Goal: Transaction & Acquisition: Purchase product/service

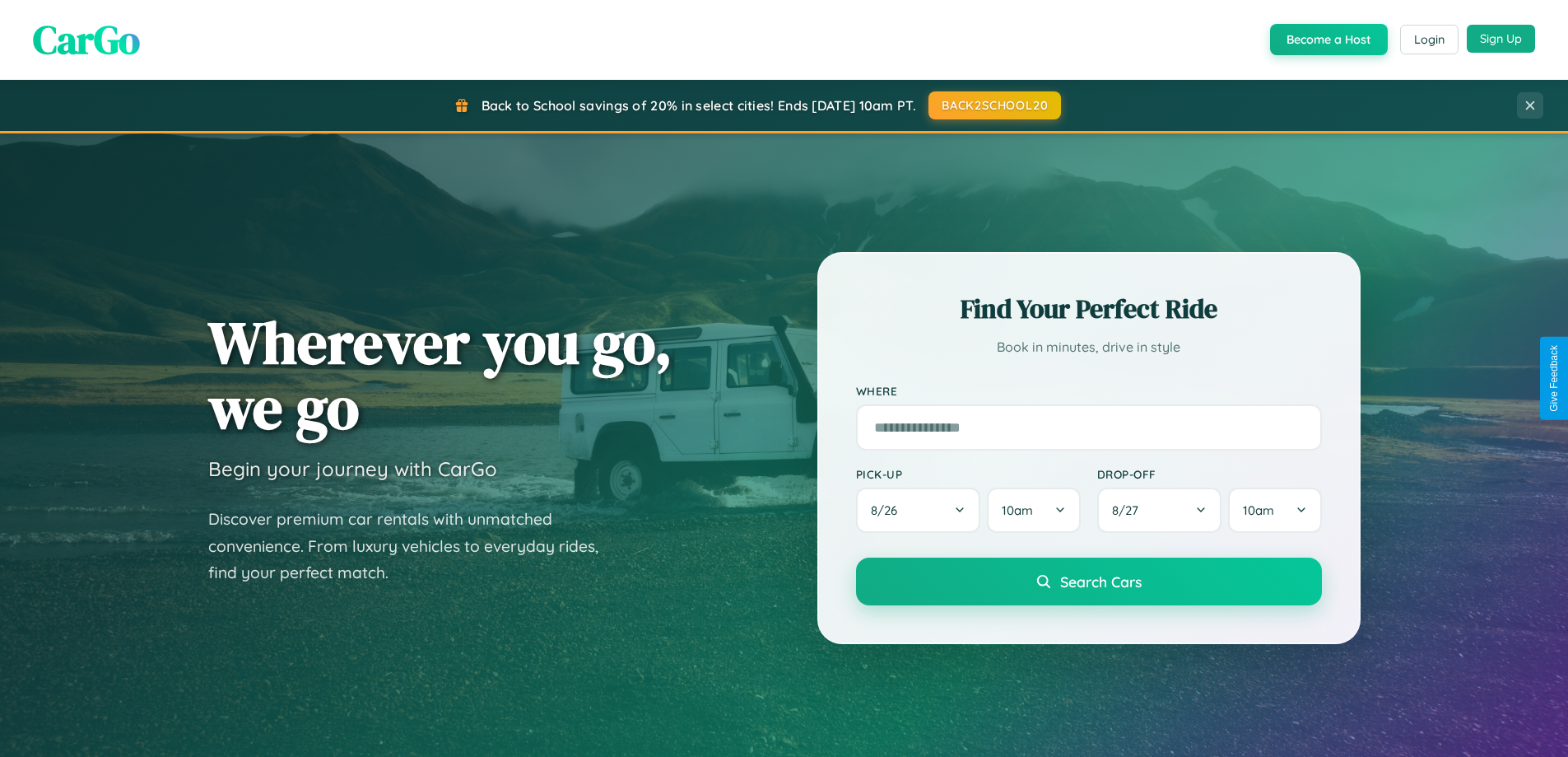
click at [1501, 39] on button "Sign Up" at bounding box center [1501, 39] width 69 height 28
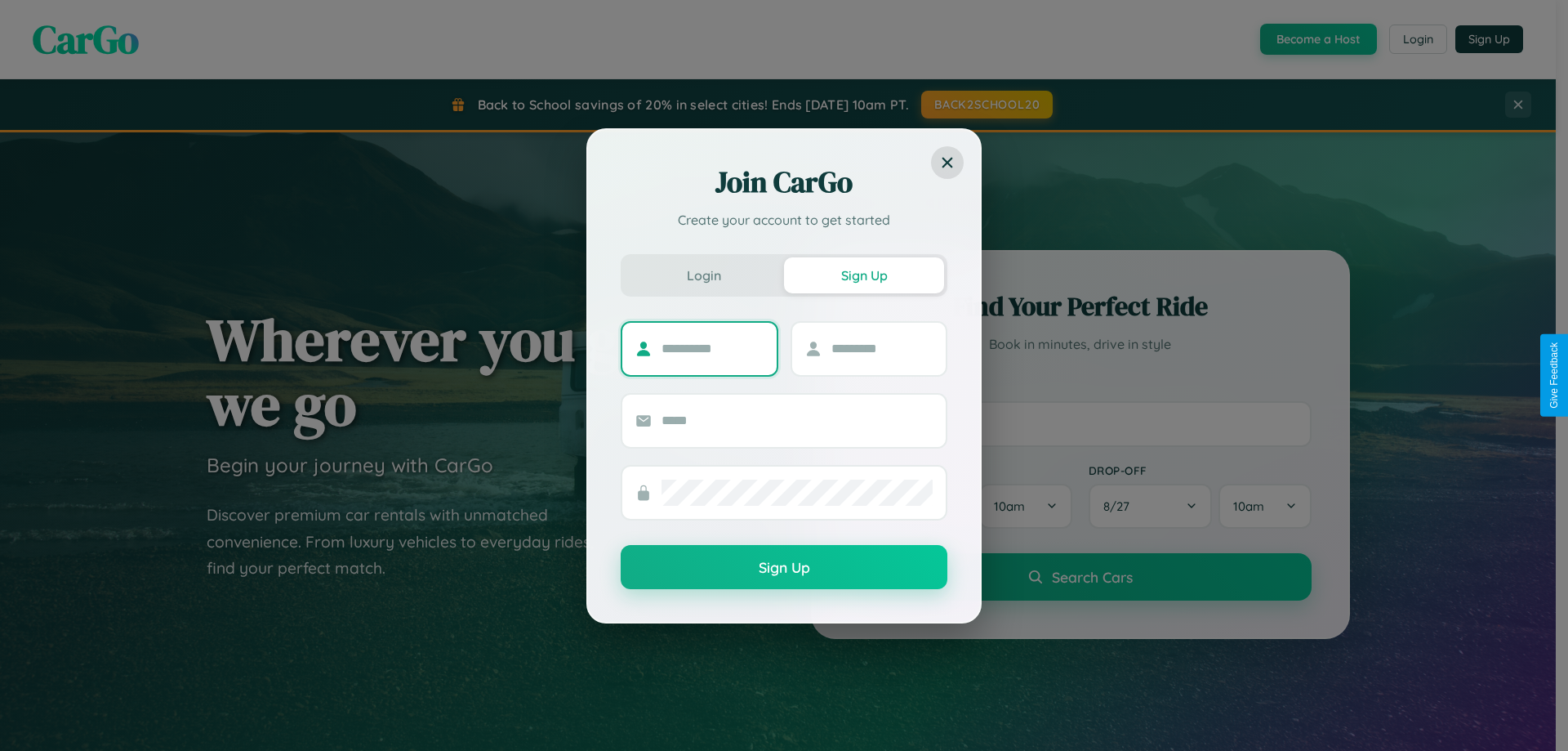
click at [712, 348] on input "text" at bounding box center [712, 349] width 102 height 26
type input "*********"
click at [881, 348] on input "text" at bounding box center [882, 349] width 102 height 26
type input "******"
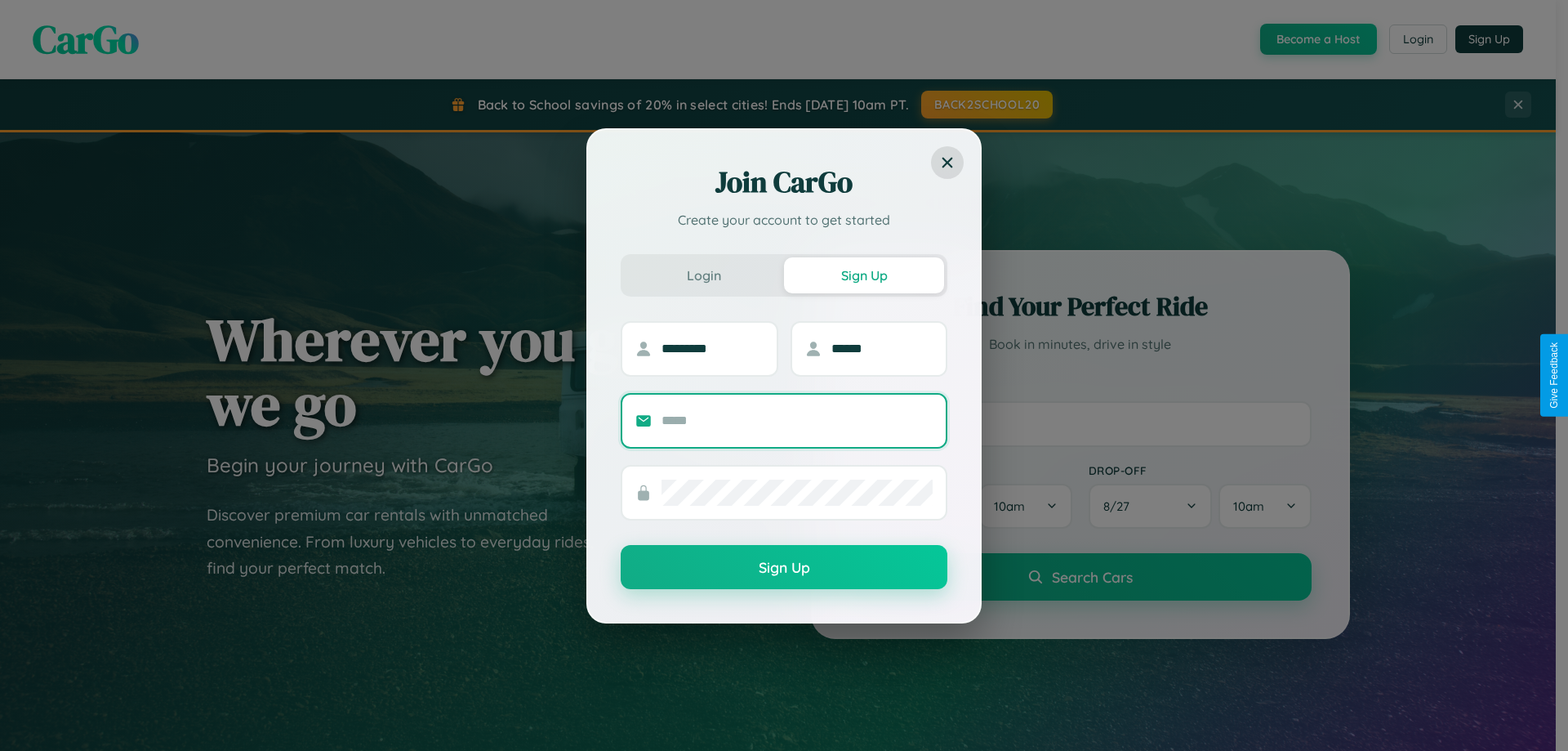
click at [797, 420] on input "text" at bounding box center [797, 421] width 271 height 26
type input "**********"
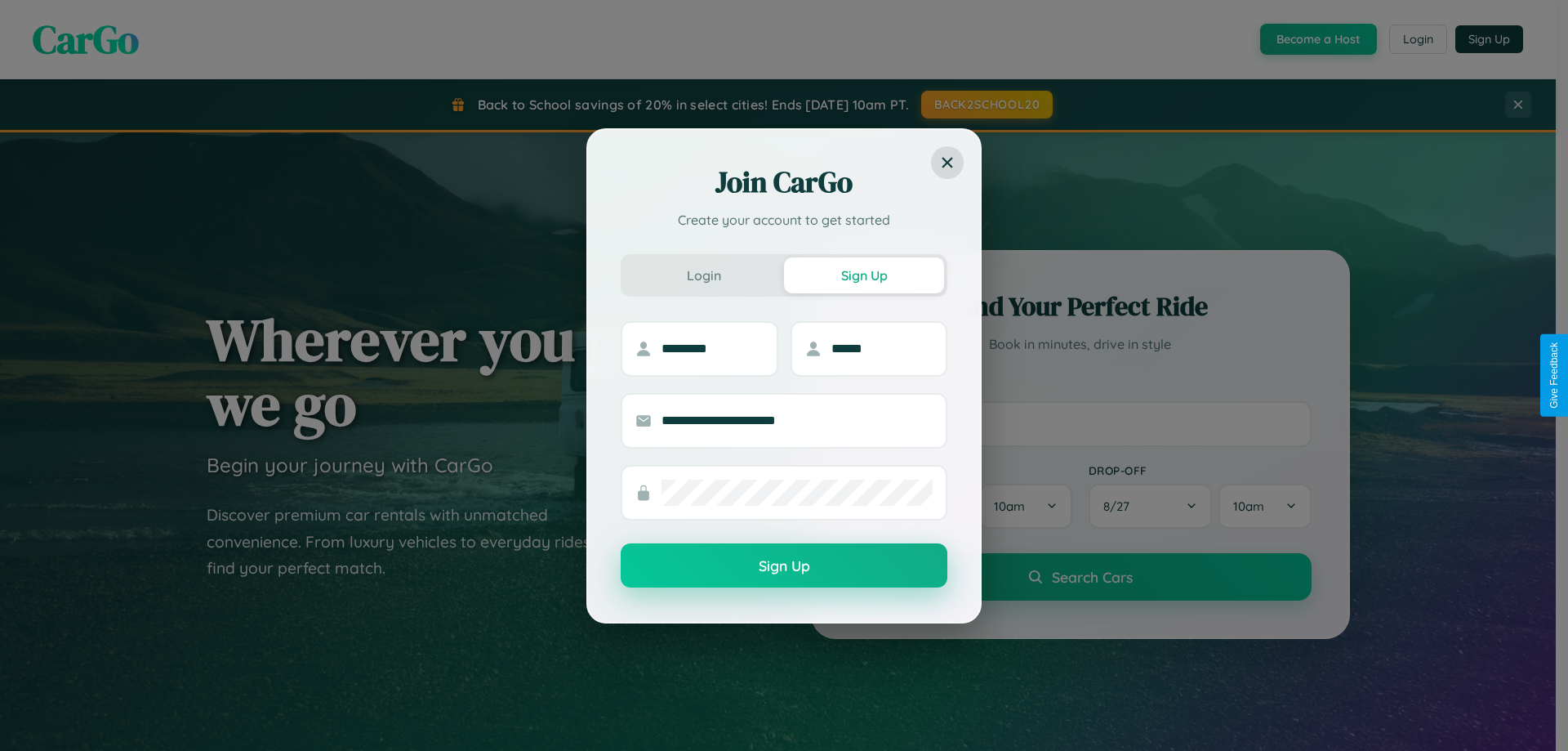
click at [784, 566] on button "Sign Up" at bounding box center [784, 565] width 327 height 44
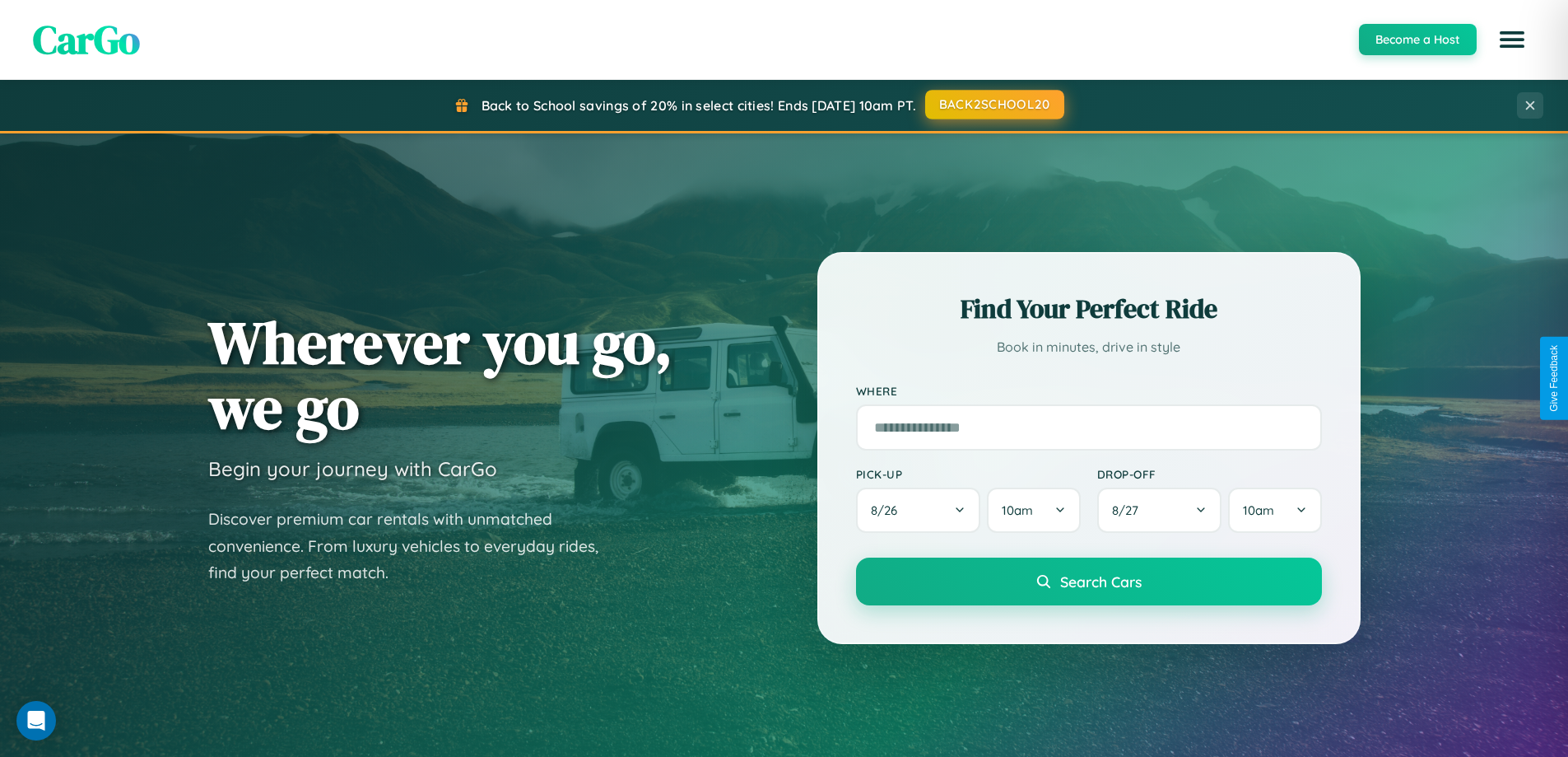
click at [993, 104] on button "BACK2SCHOOL20" at bounding box center [995, 104] width 139 height 30
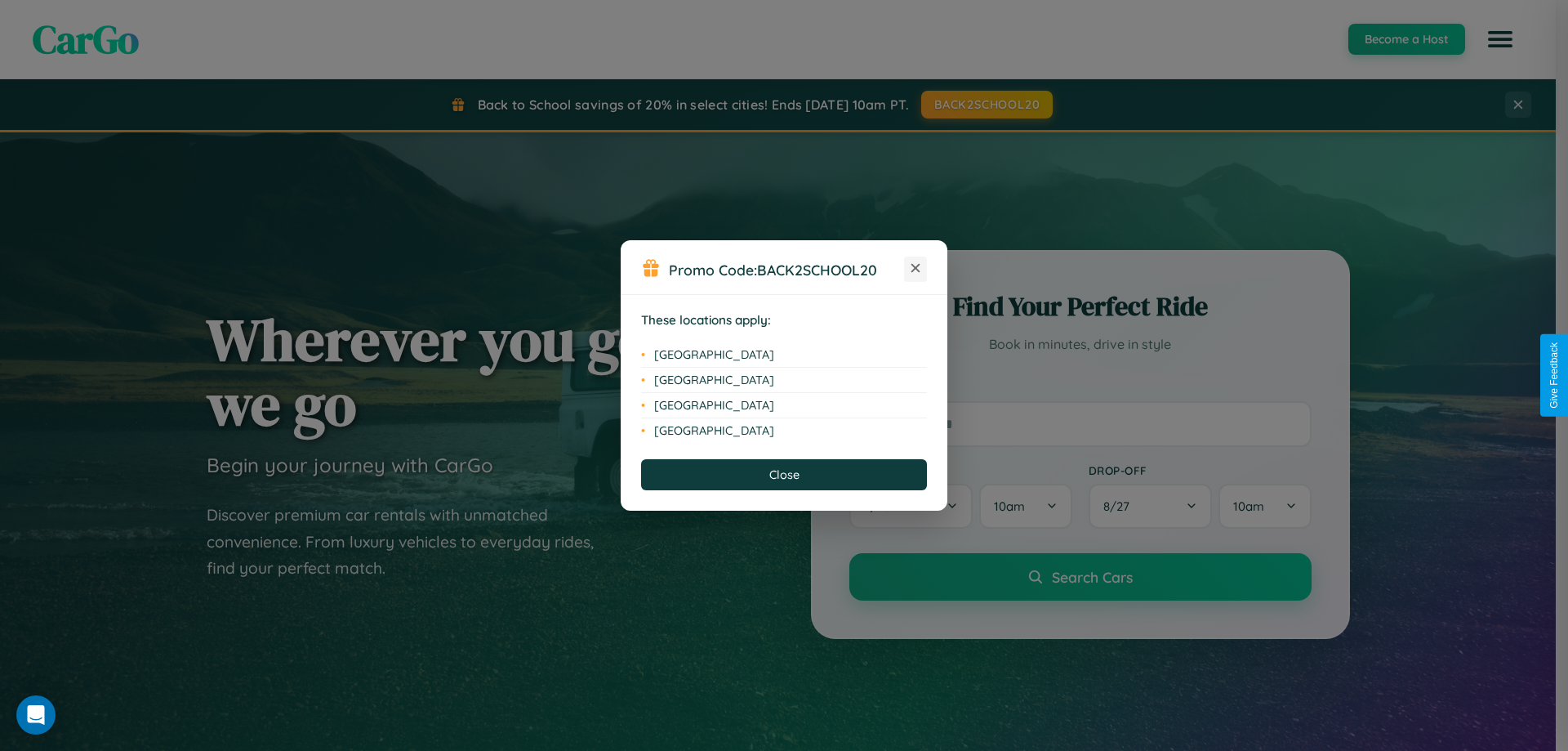
click at [916, 269] on icon at bounding box center [916, 268] width 9 height 9
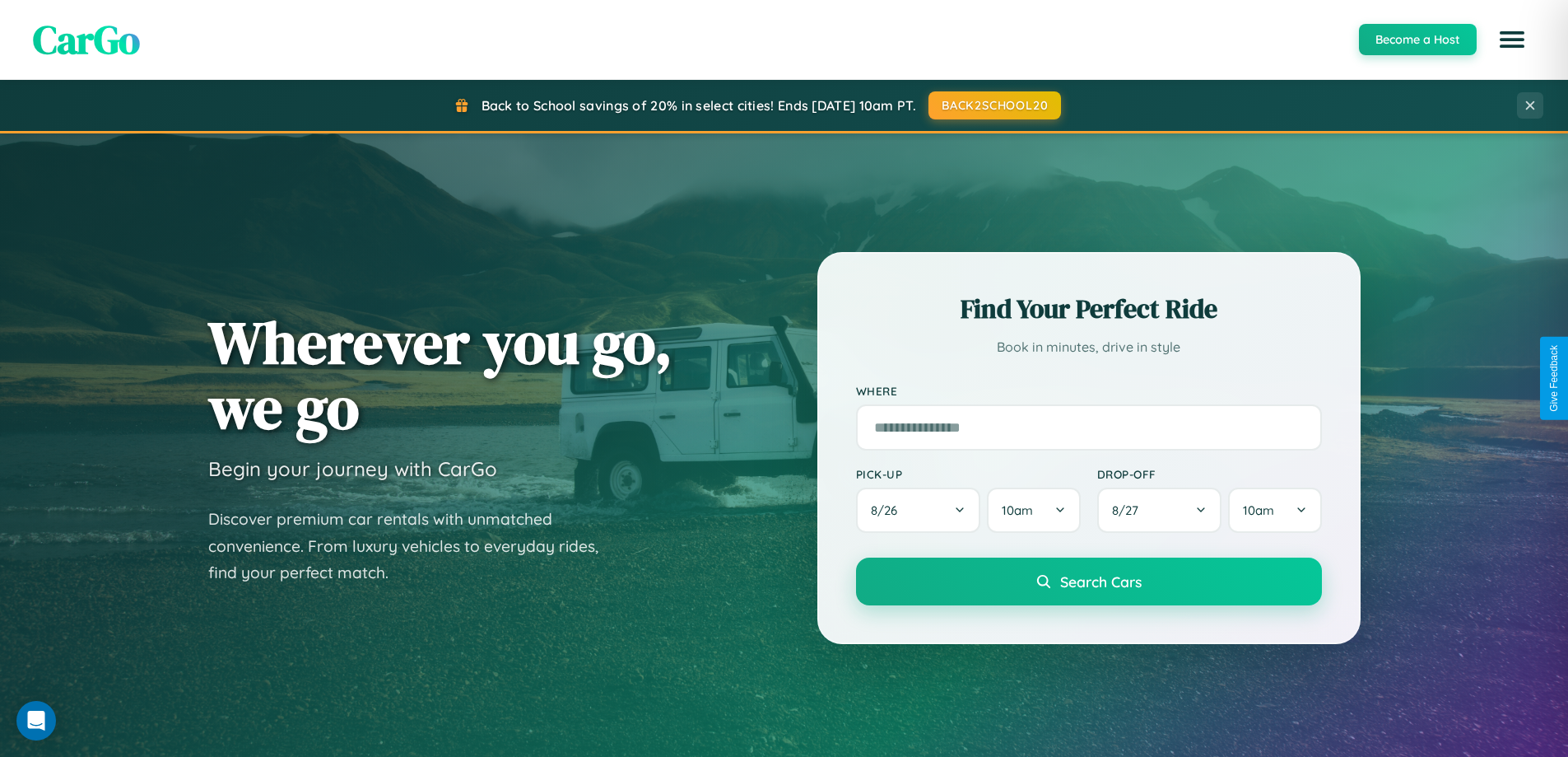
scroll to position [2646, 0]
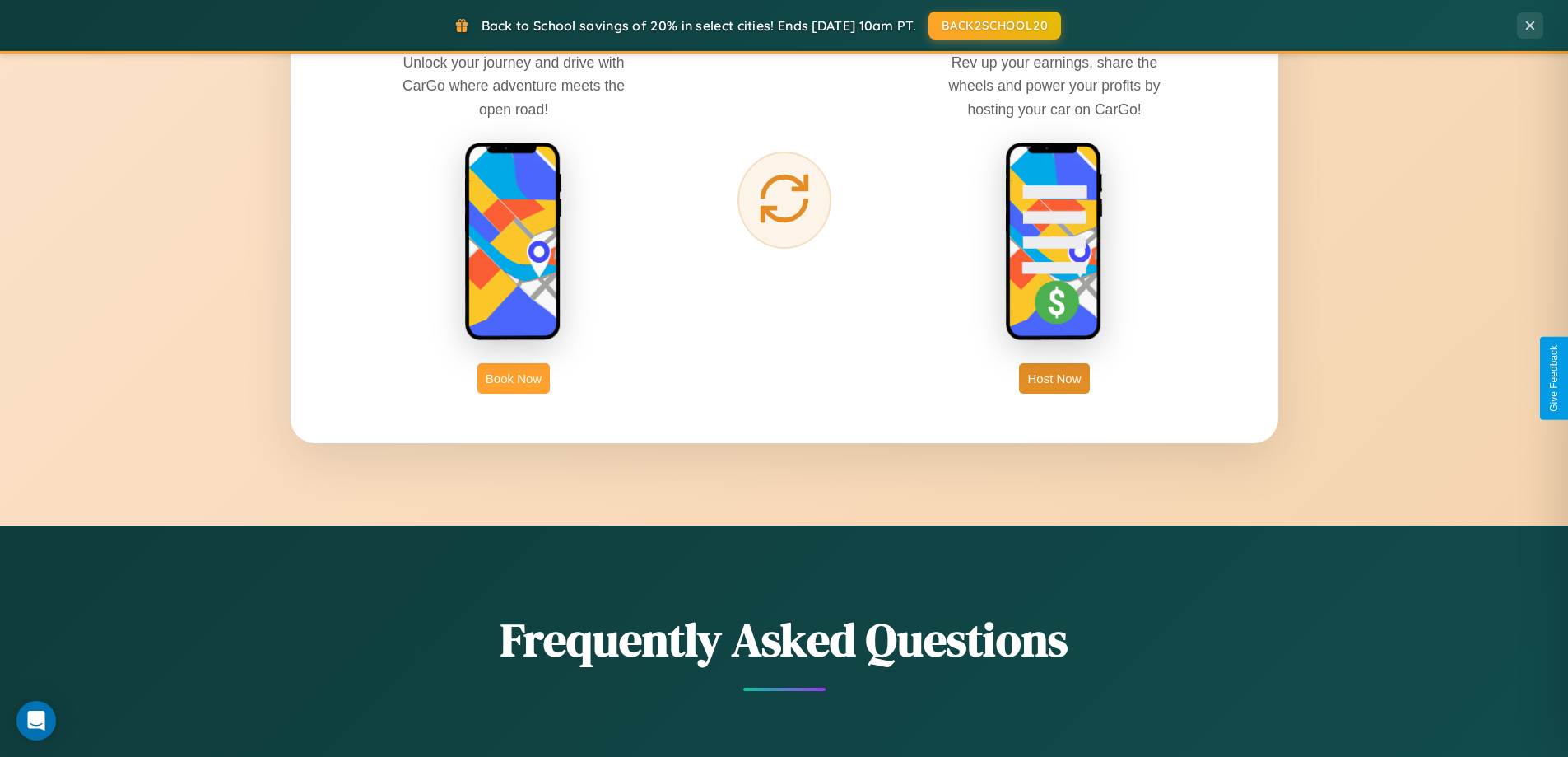
click at [513, 378] on button "Book Now" at bounding box center [514, 378] width 73 height 31
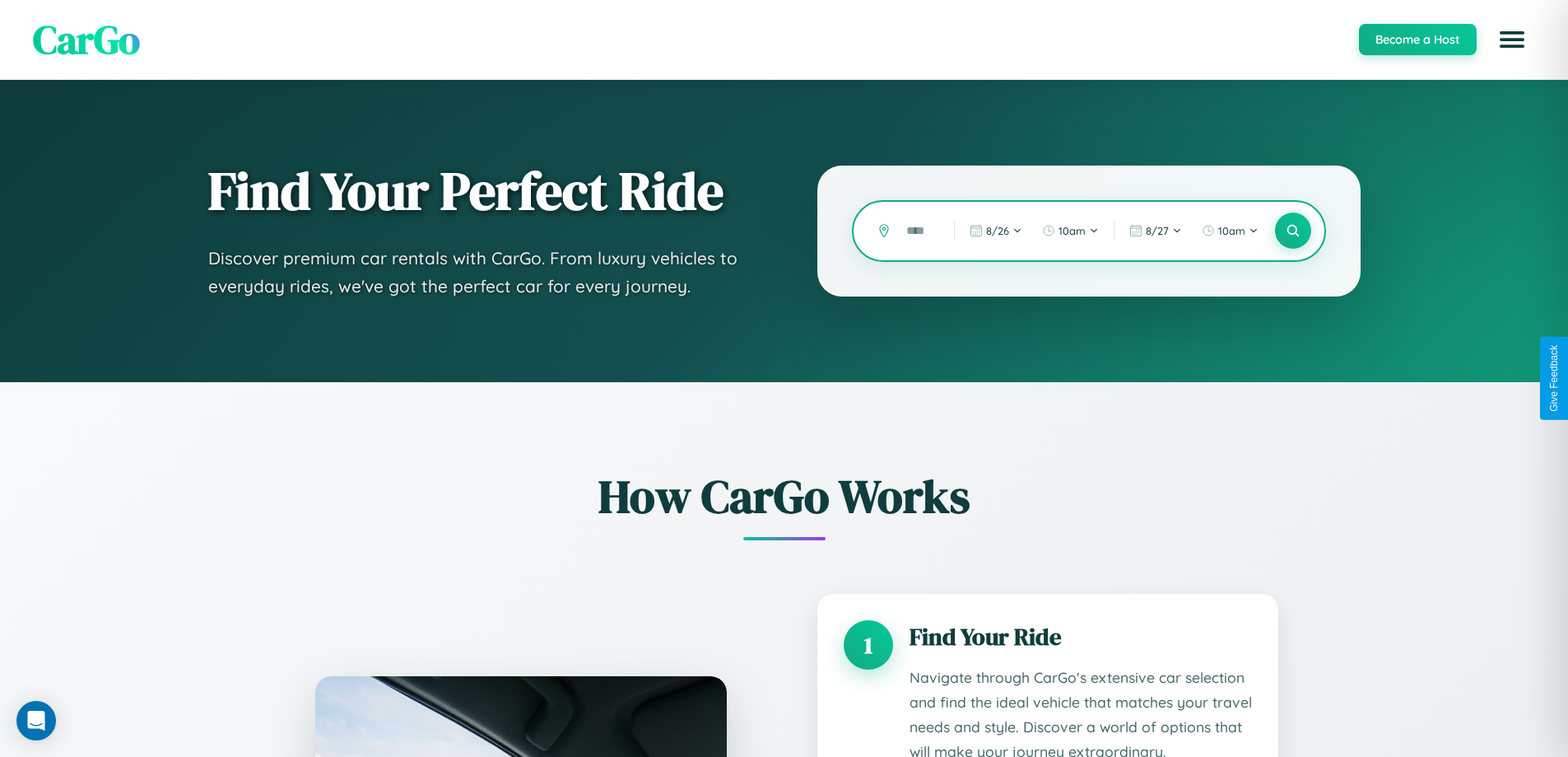
click at [918, 230] on input "text" at bounding box center [918, 231] width 40 height 29
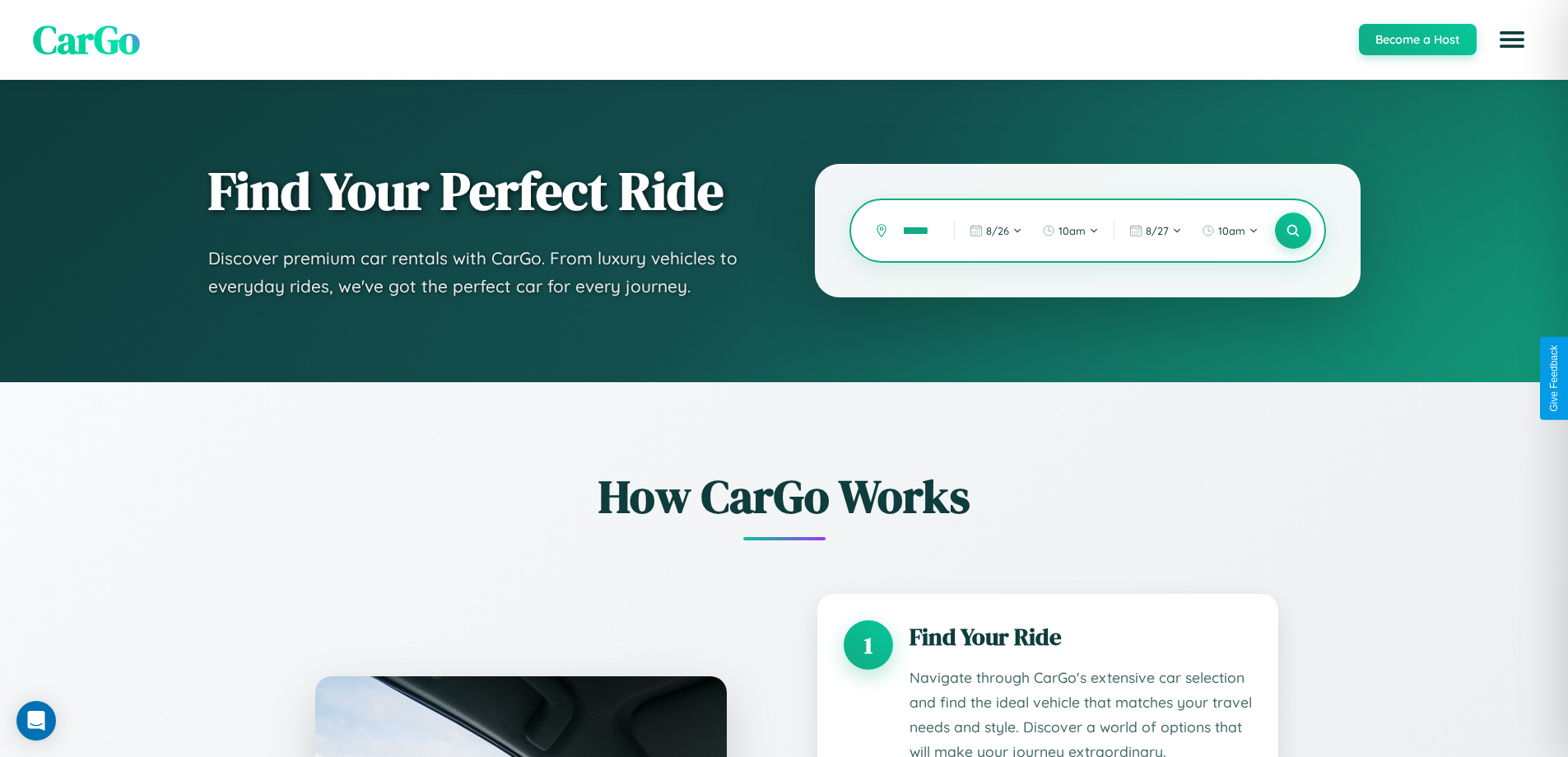
scroll to position [0, 20]
type input "******"
click at [1292, 230] on icon at bounding box center [1292, 230] width 16 height 16
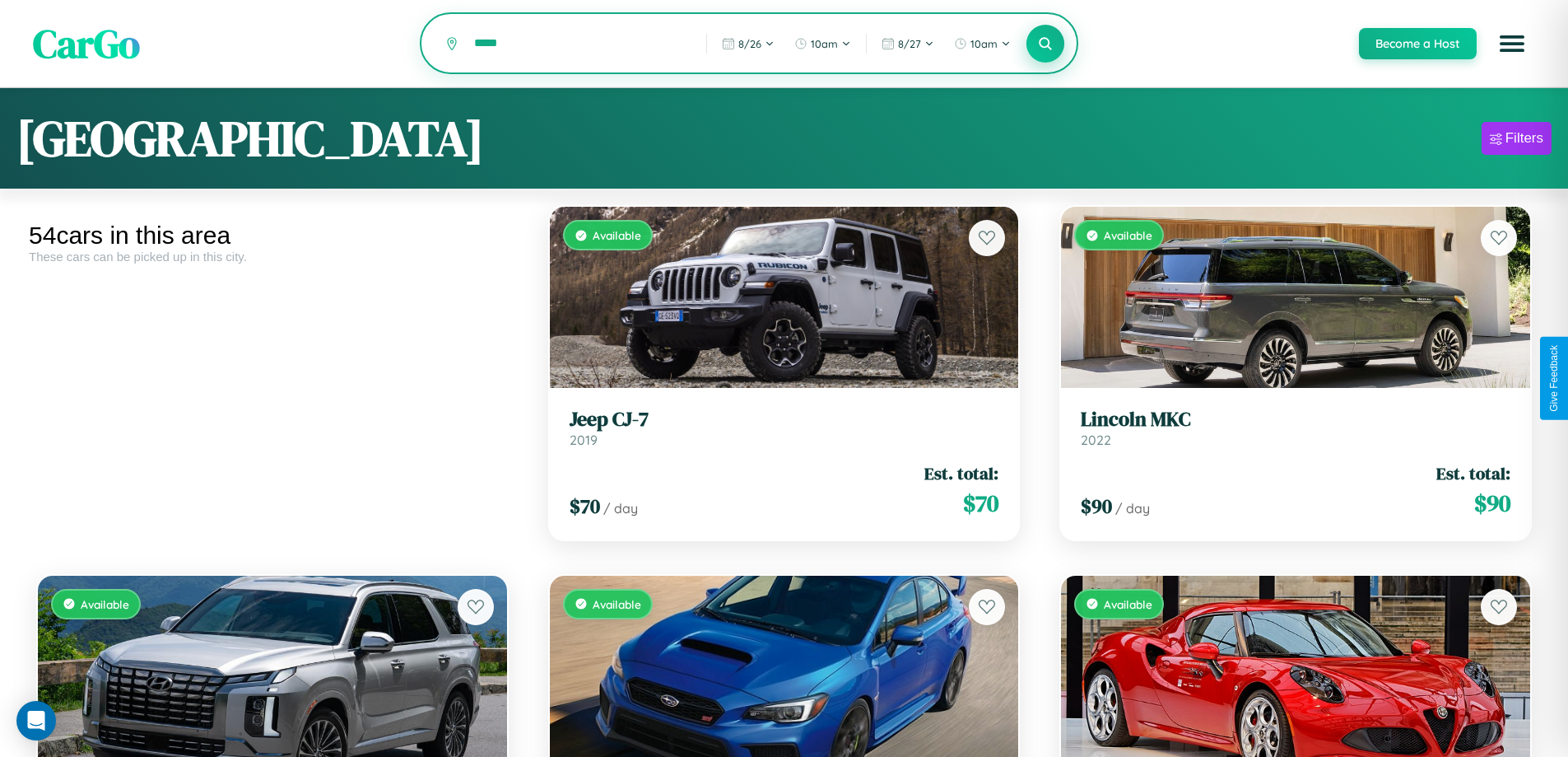
type input "*****"
click at [1045, 45] on icon at bounding box center [1046, 43] width 16 height 16
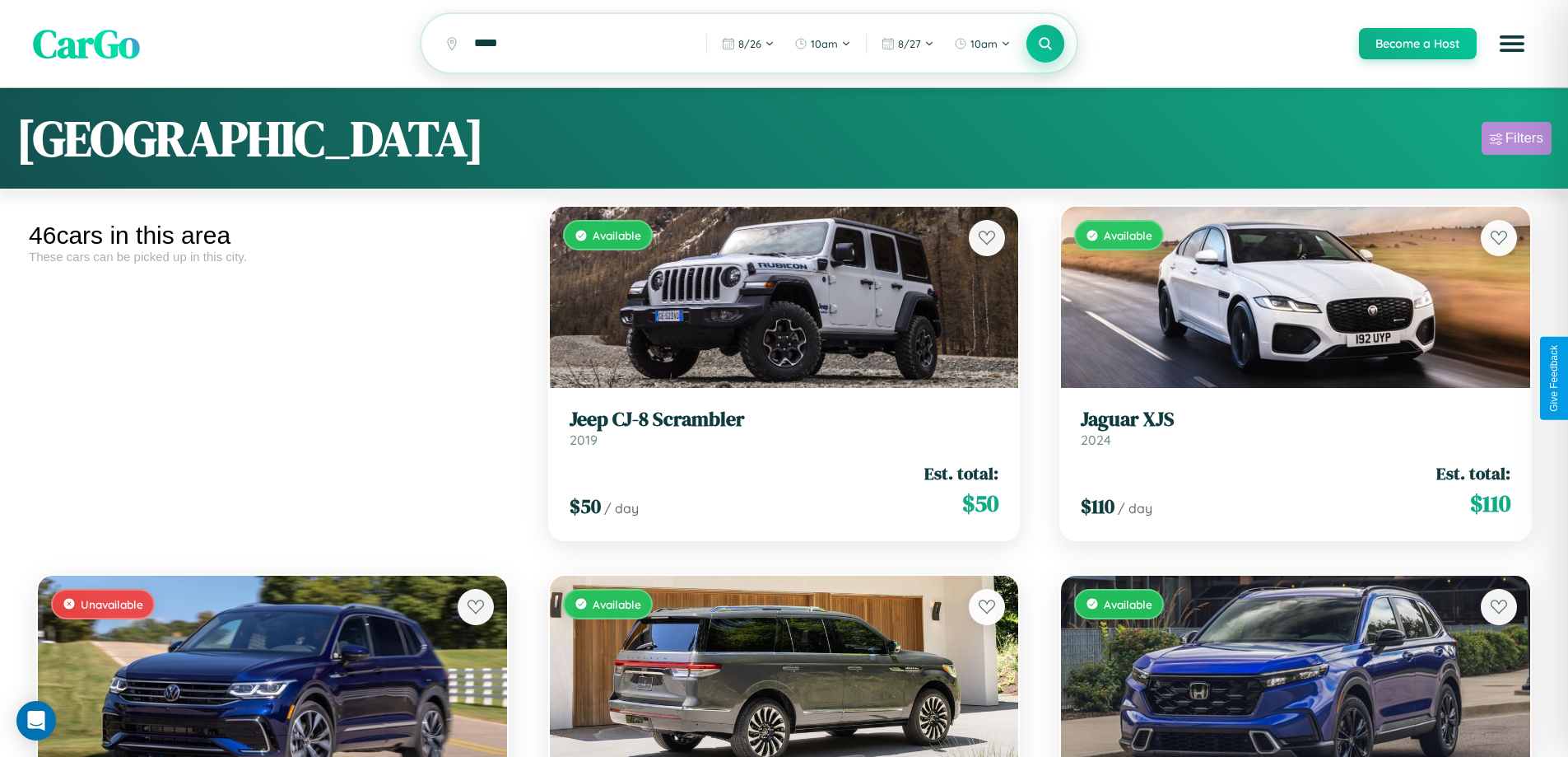
click at [1517, 141] on div "Filters" at bounding box center [1525, 138] width 38 height 17
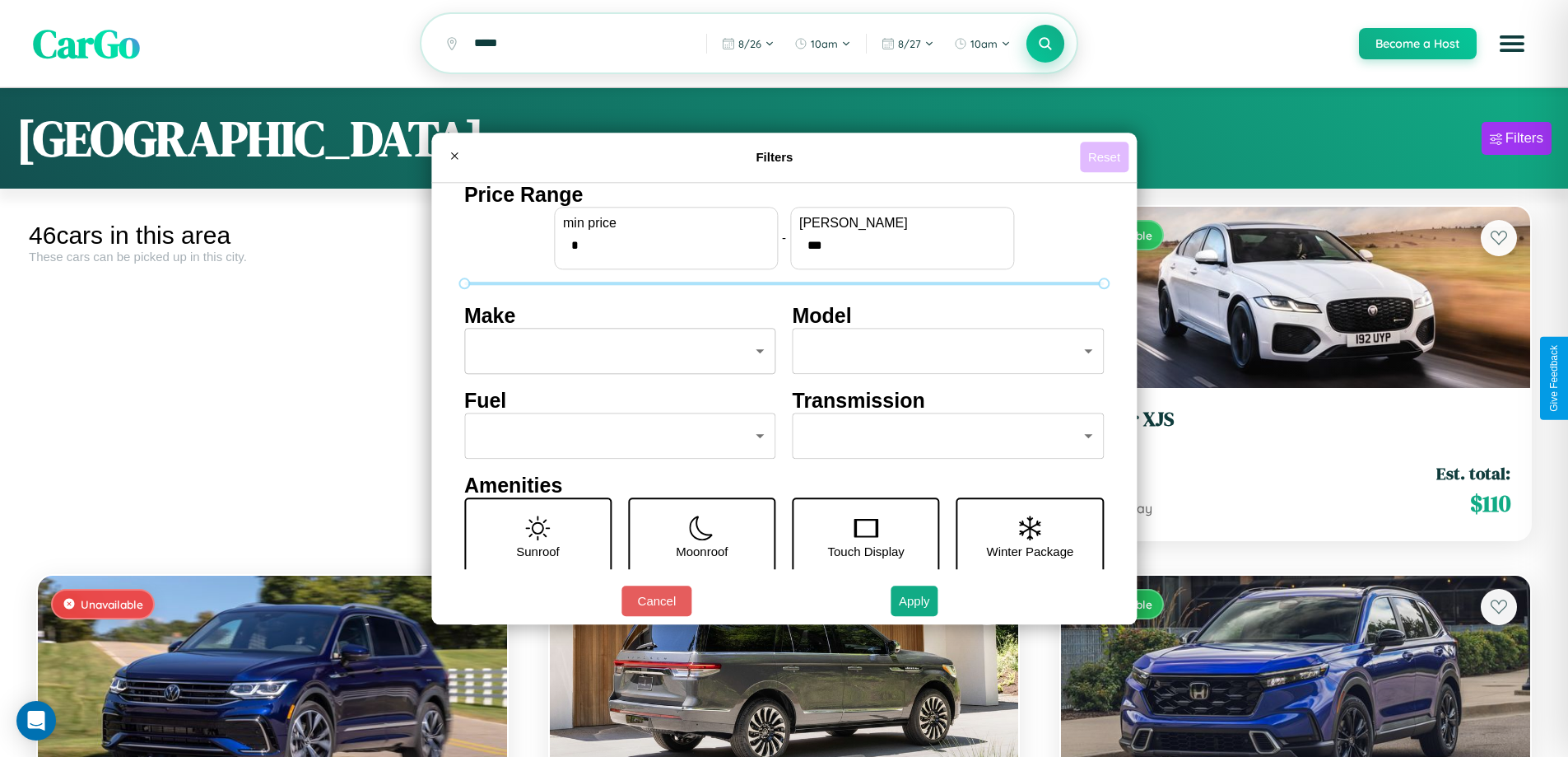
click at [1106, 157] on button "Reset" at bounding box center [1104, 157] width 49 height 31
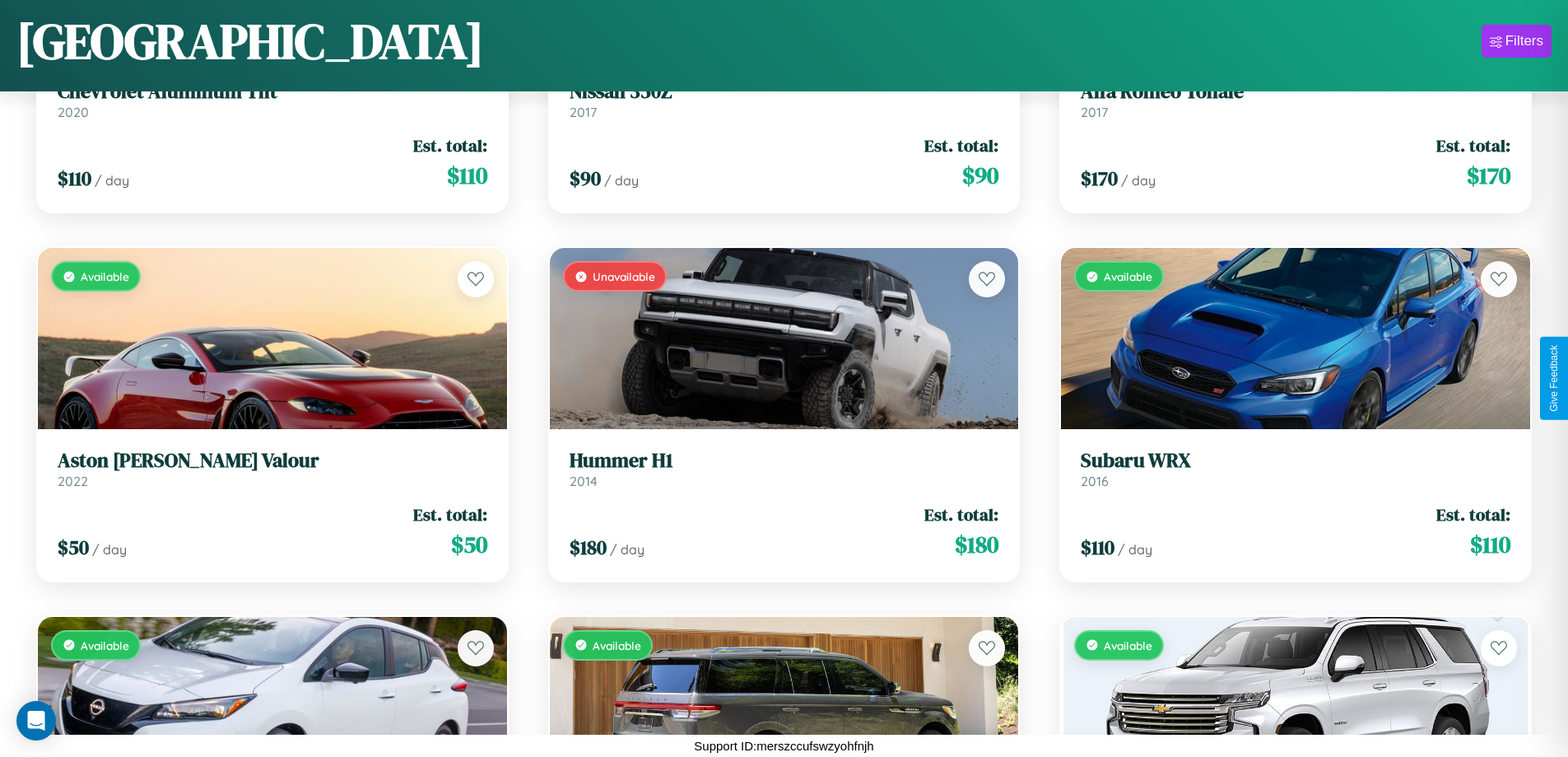
scroll to position [5026, 0]
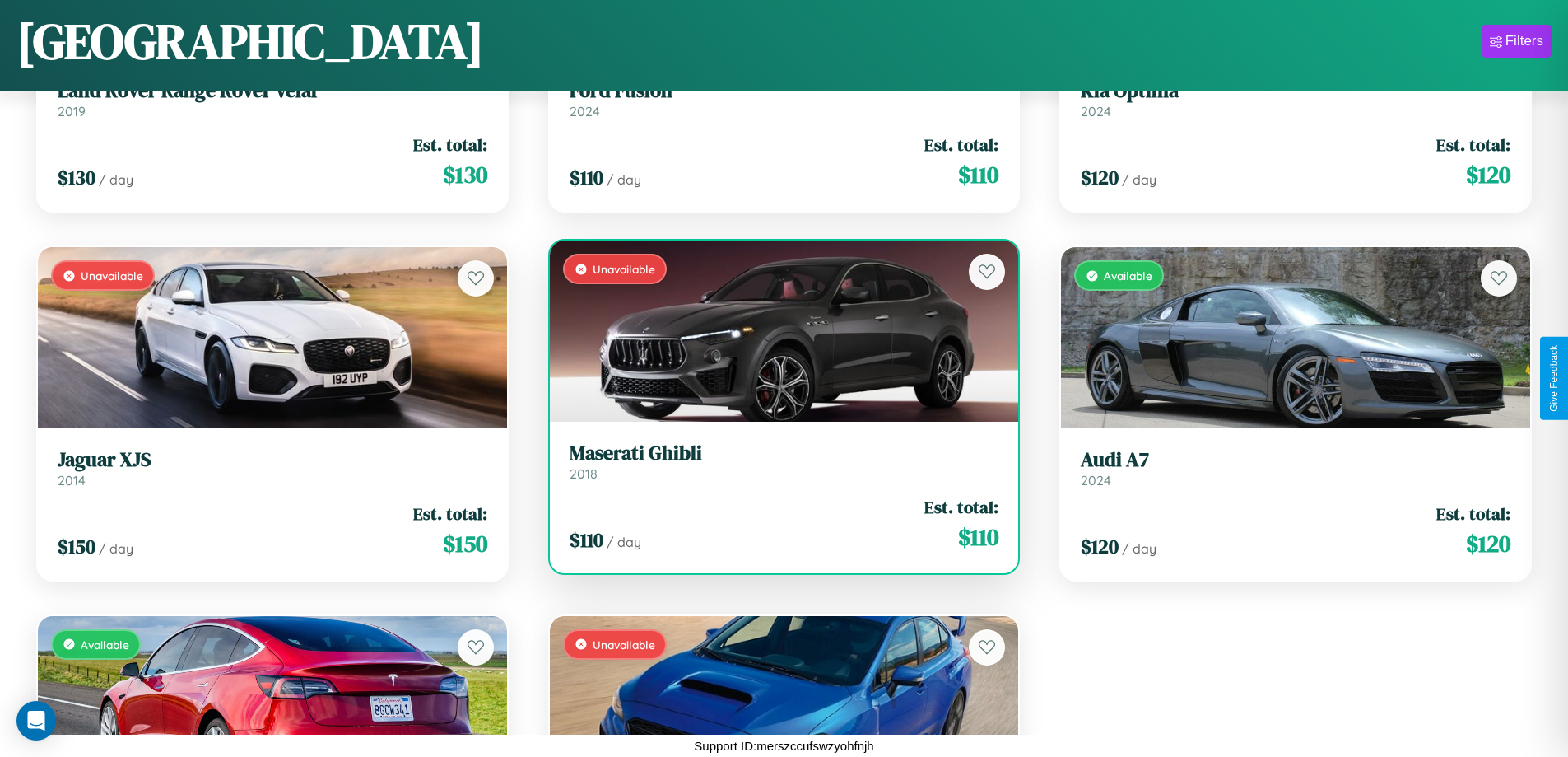
click at [777, 468] on link "Maserati Ghibli 2018" at bounding box center [784, 461] width 430 height 41
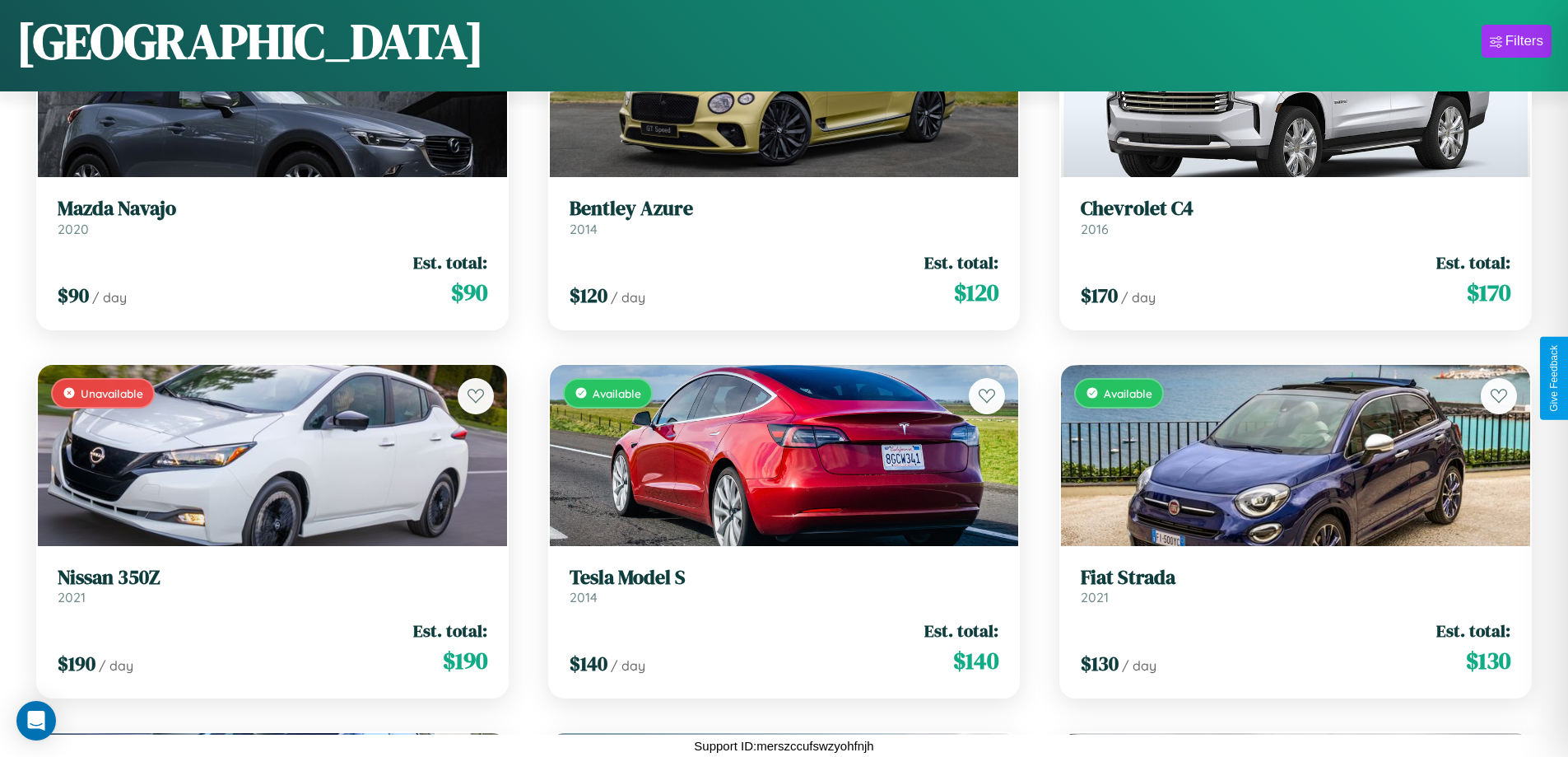
scroll to position [1338, 0]
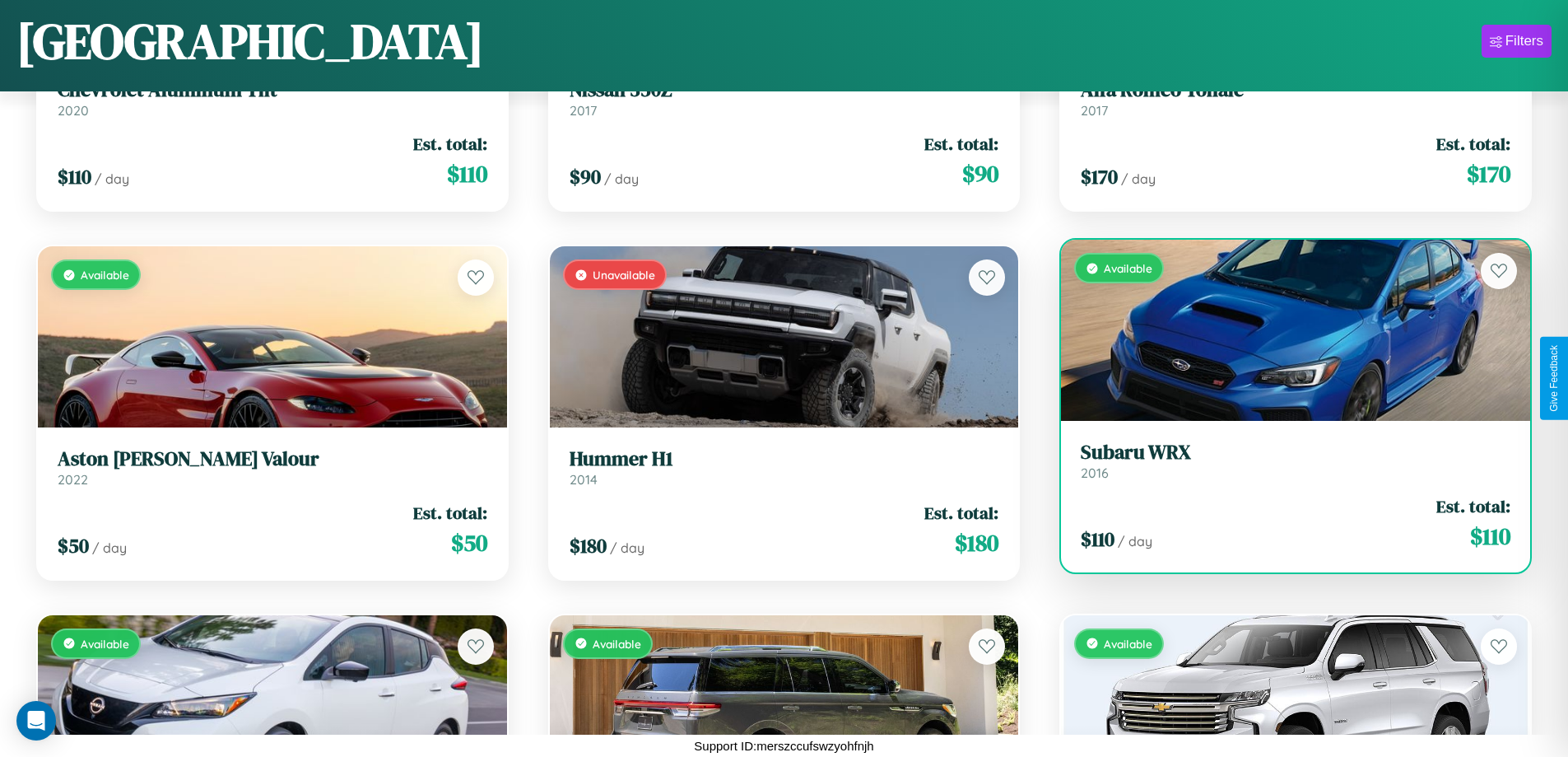
click at [1285, 464] on link "Subaru WRX 2016" at bounding box center [1296, 460] width 430 height 41
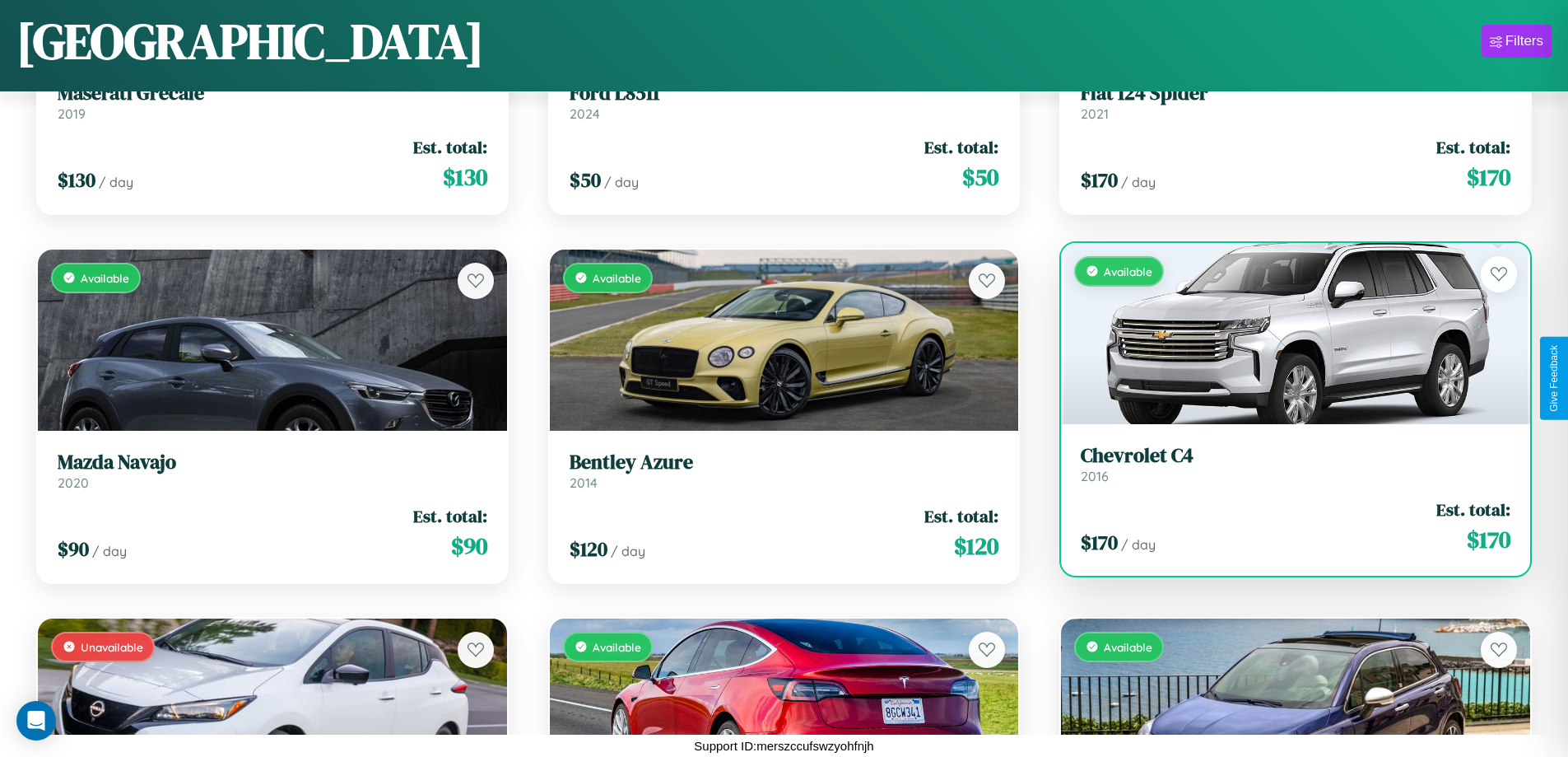
scroll to position [3919, 0]
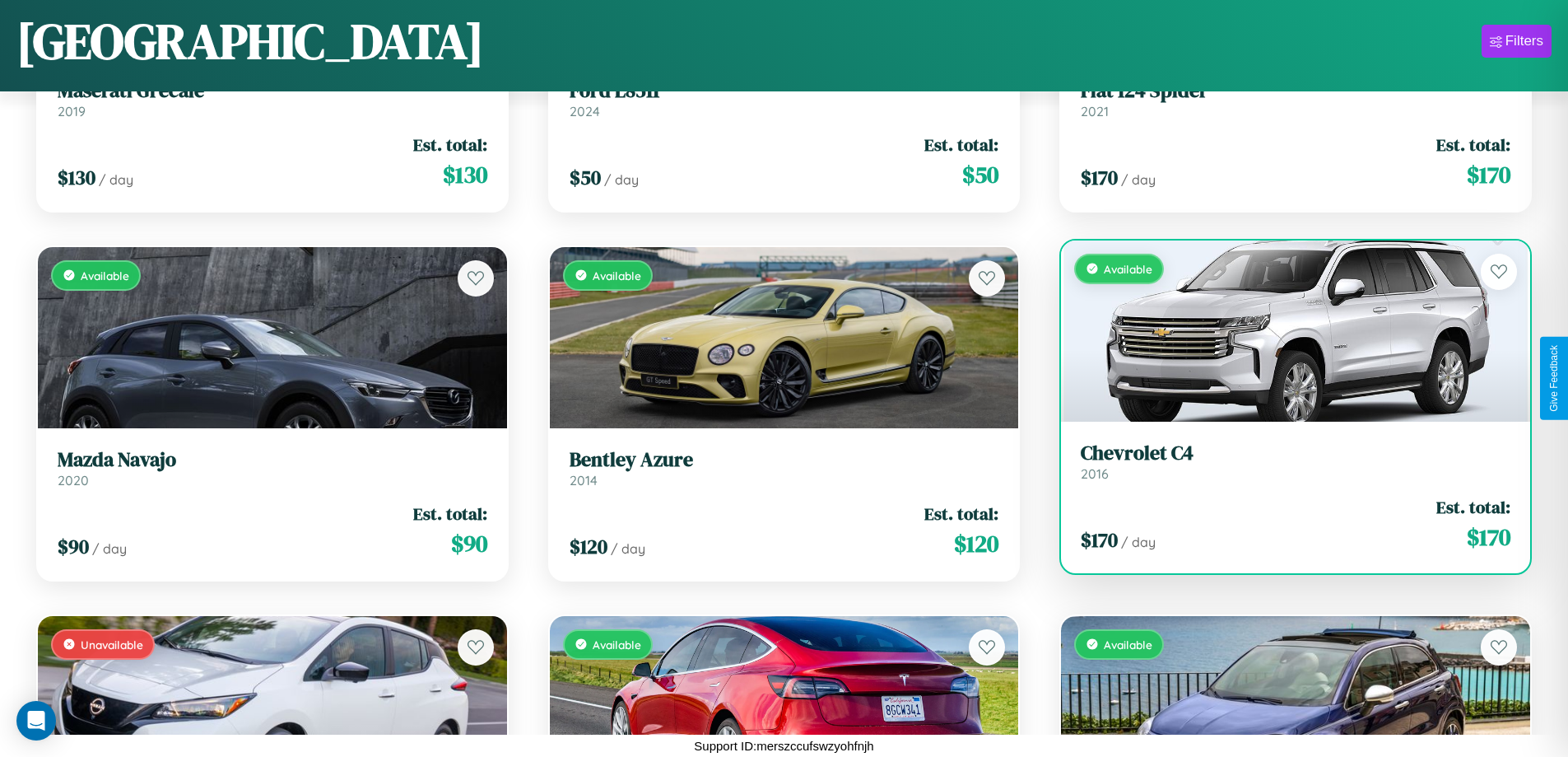
click at [1285, 468] on link "Chevrolet C4 2016" at bounding box center [1296, 461] width 430 height 41
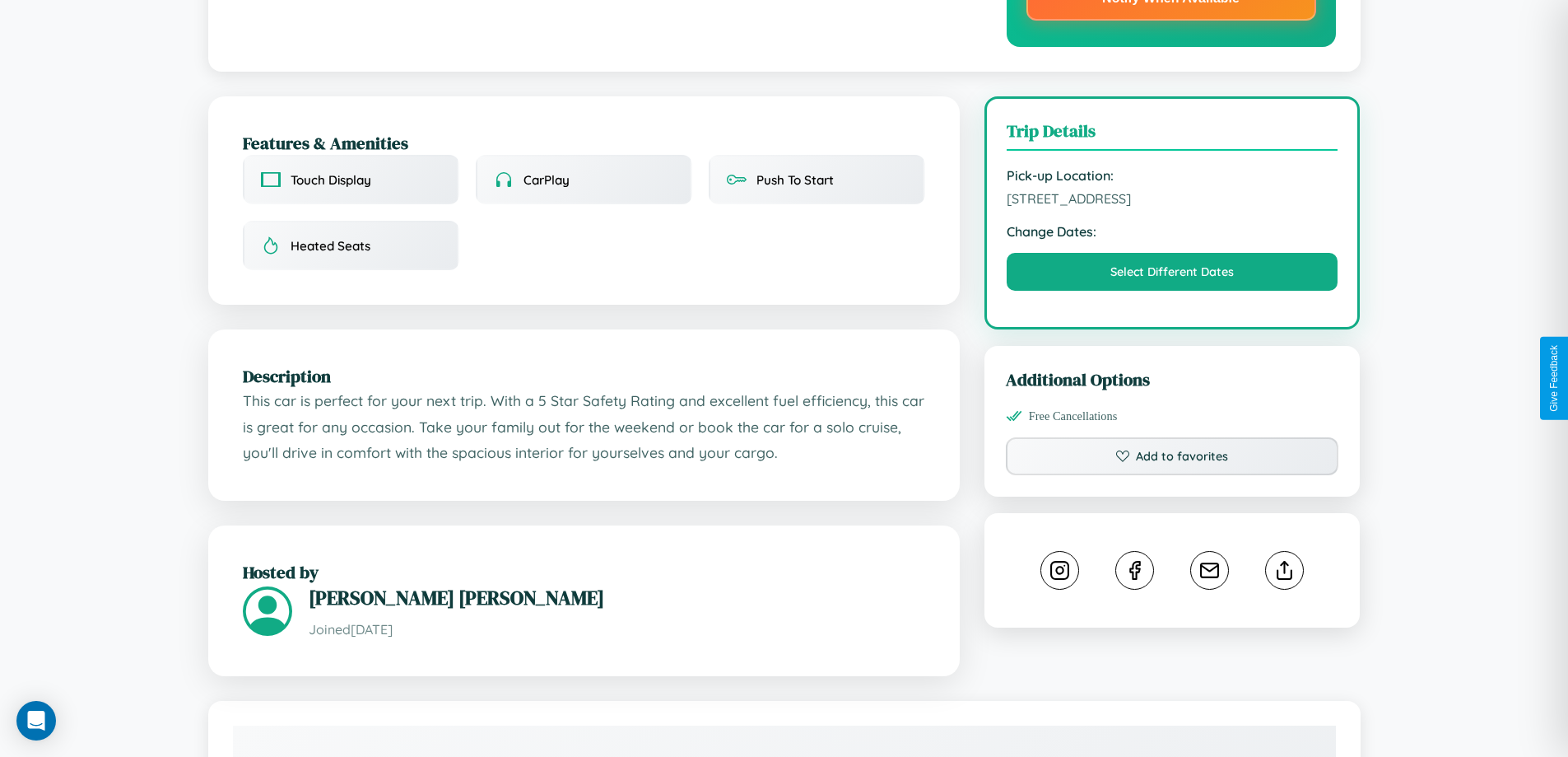
scroll to position [495, 0]
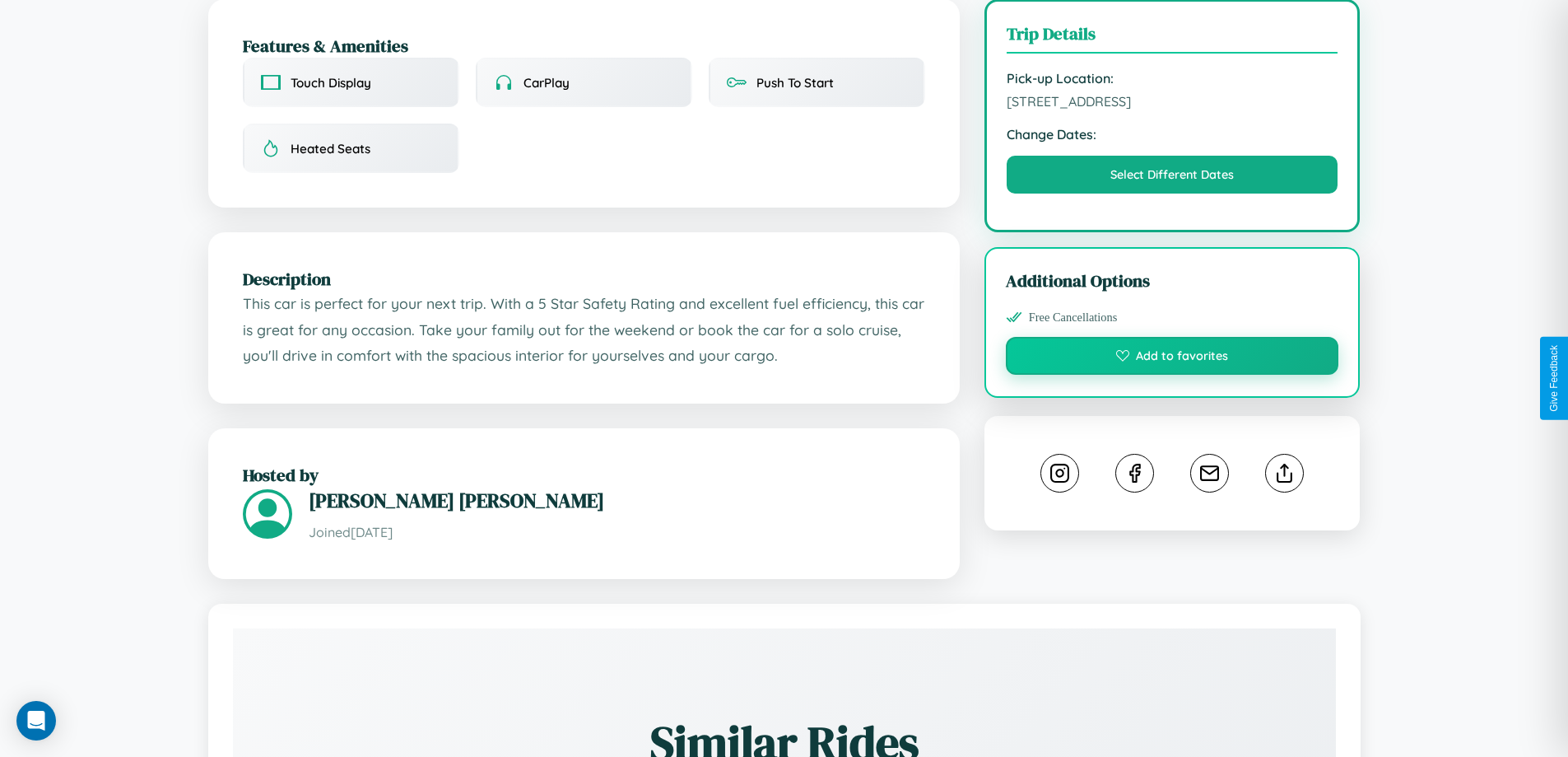
click at [1172, 374] on button "Add to favorites" at bounding box center [1172, 356] width 334 height 38
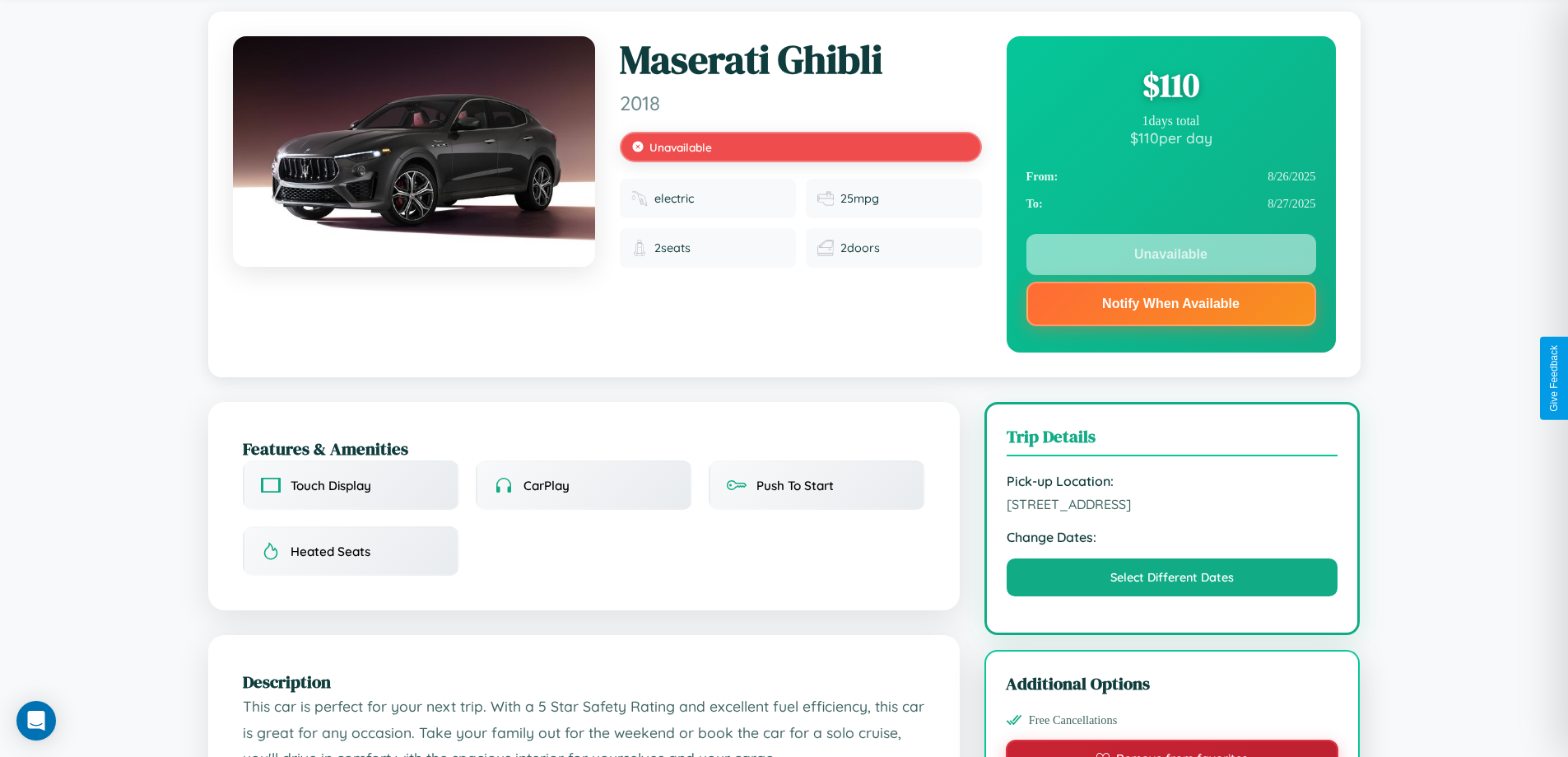
scroll to position [0, 0]
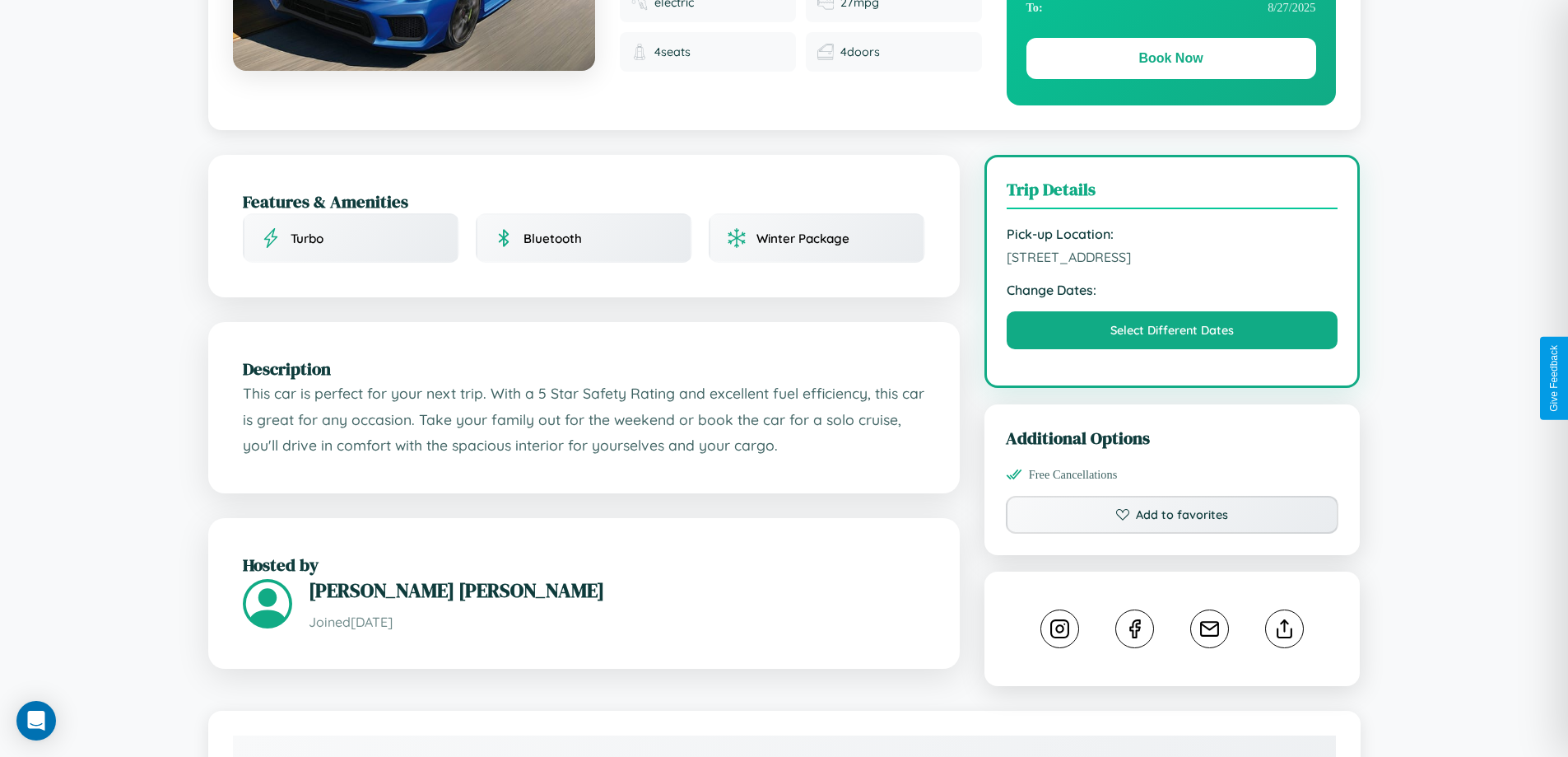
scroll to position [332, 0]
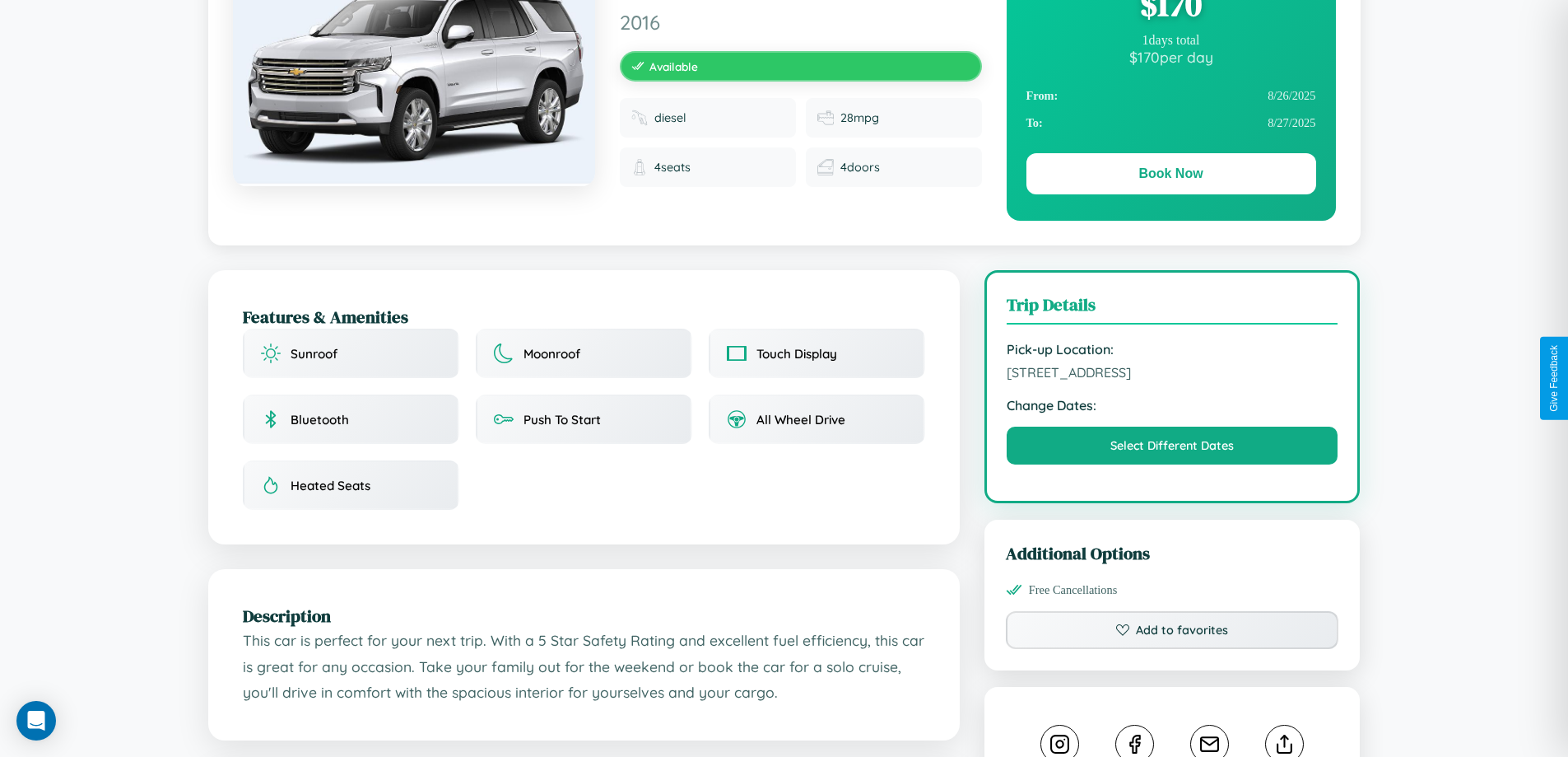
scroll to position [178, 0]
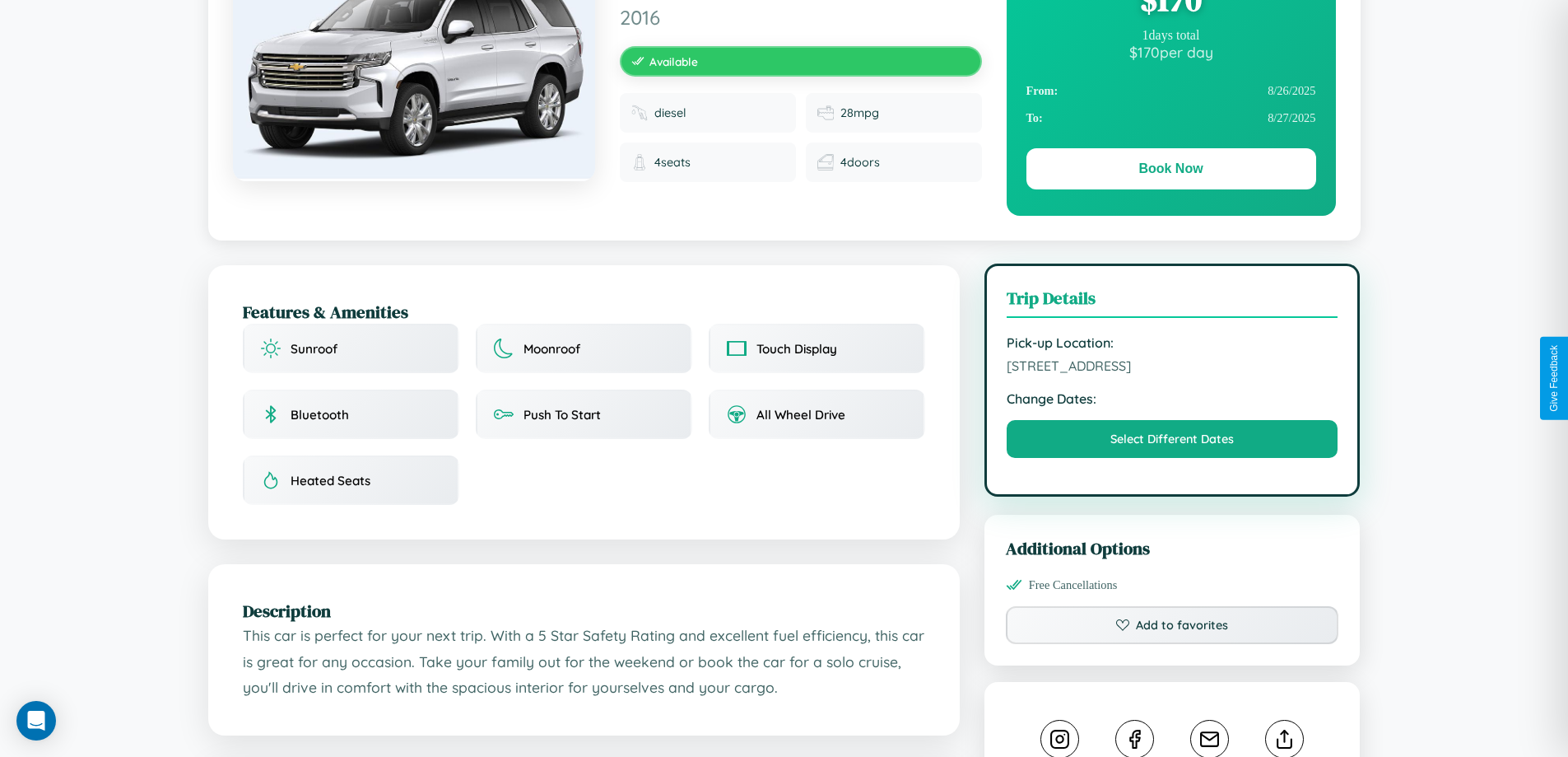
click at [1172, 374] on span "[STREET_ADDRESS]" at bounding box center [1172, 366] width 332 height 17
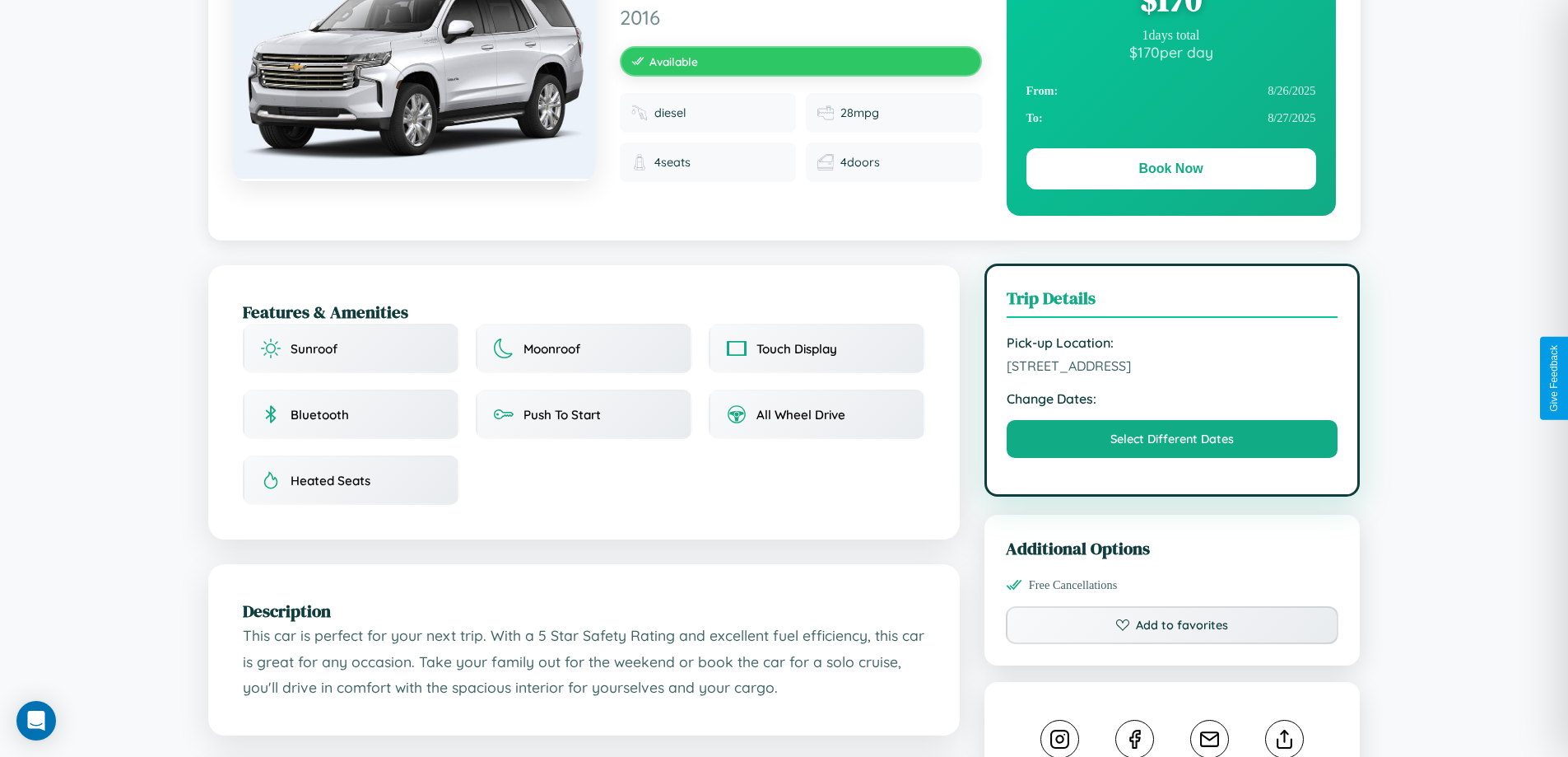
click at [1172, 374] on span "[STREET_ADDRESS]" at bounding box center [1172, 366] width 332 height 17
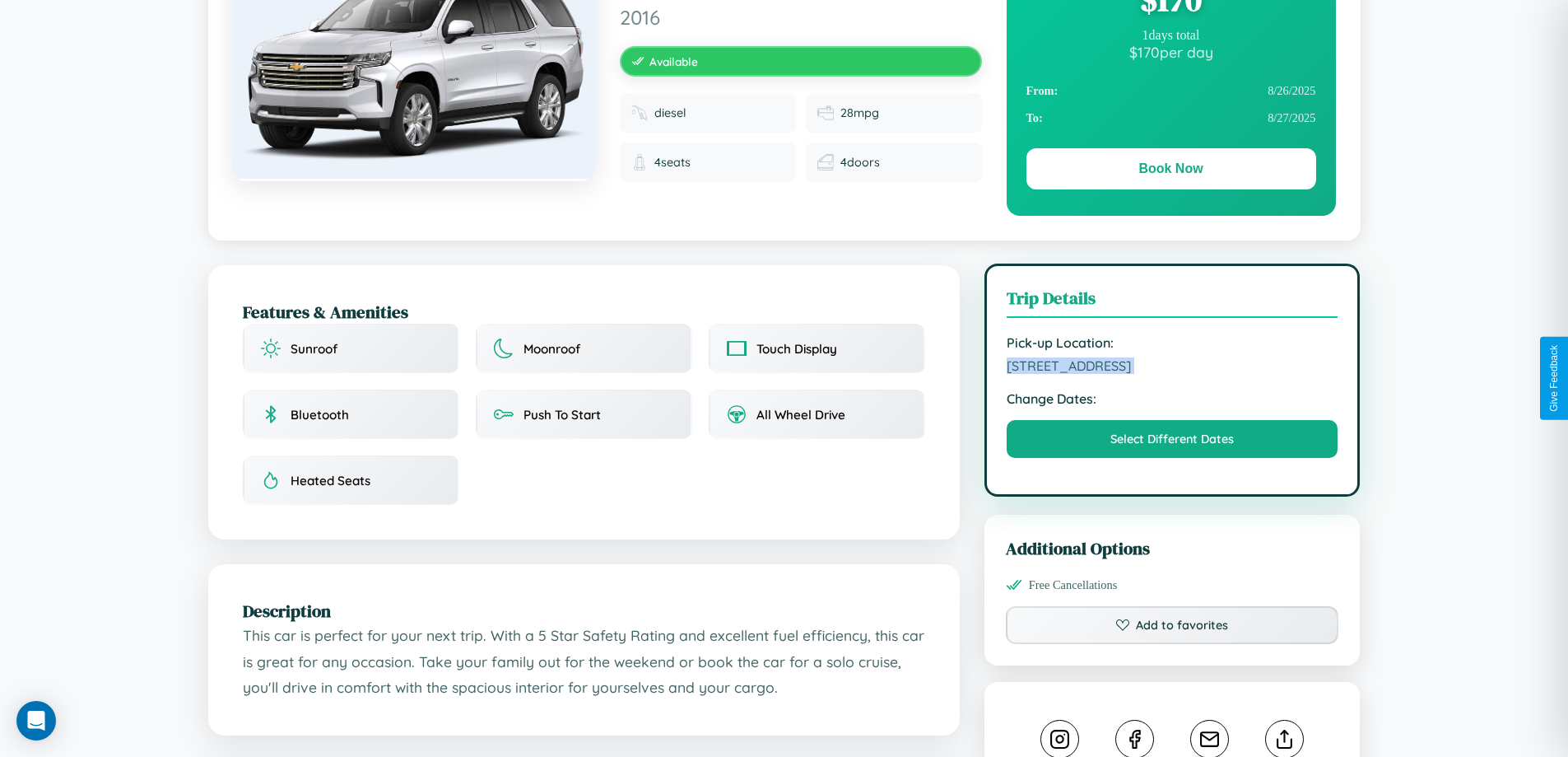
click at [1172, 374] on span "[STREET_ADDRESS]" at bounding box center [1172, 366] width 332 height 17
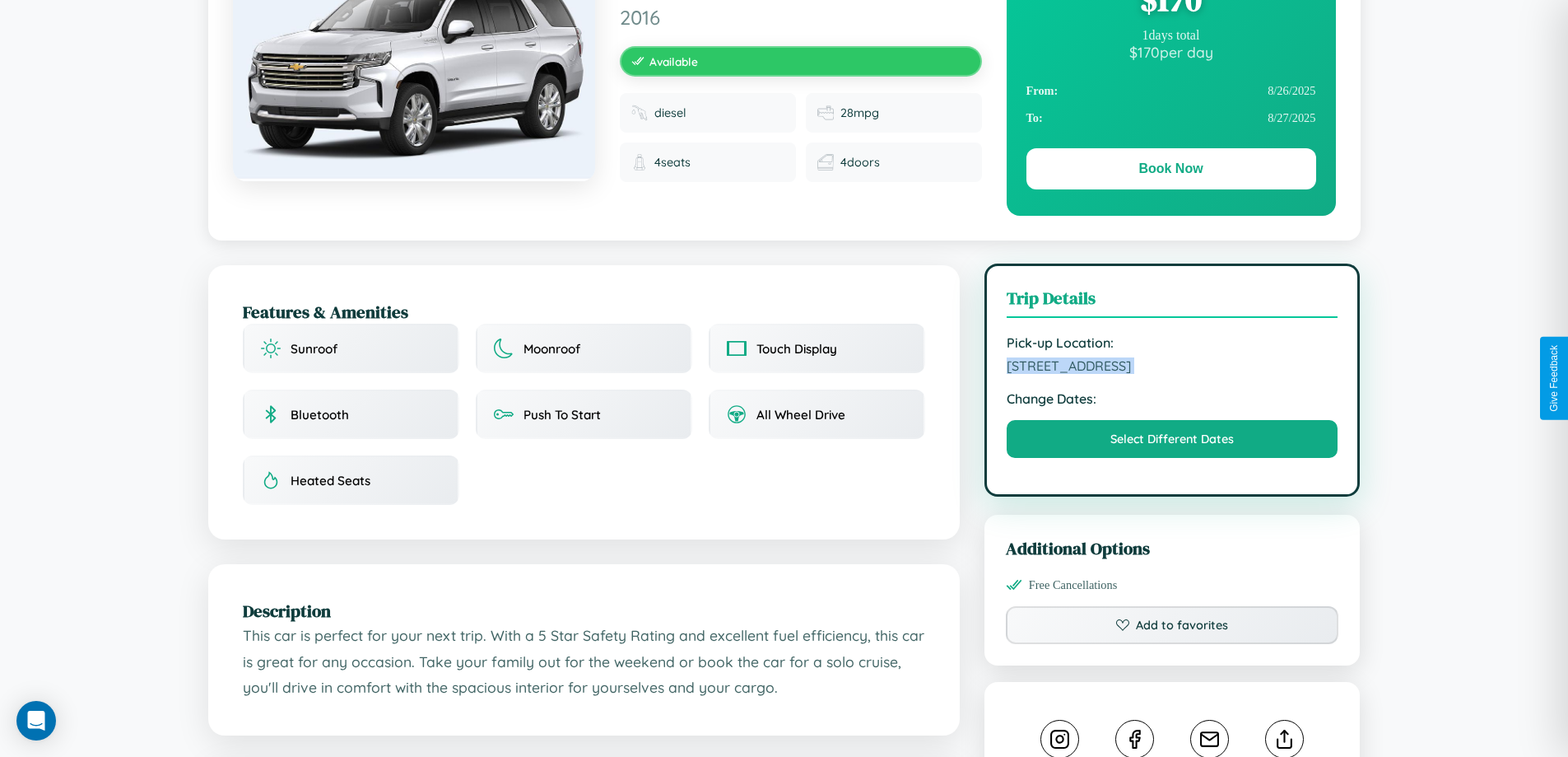
click at [1172, 374] on span "[STREET_ADDRESS]" at bounding box center [1172, 366] width 332 height 17
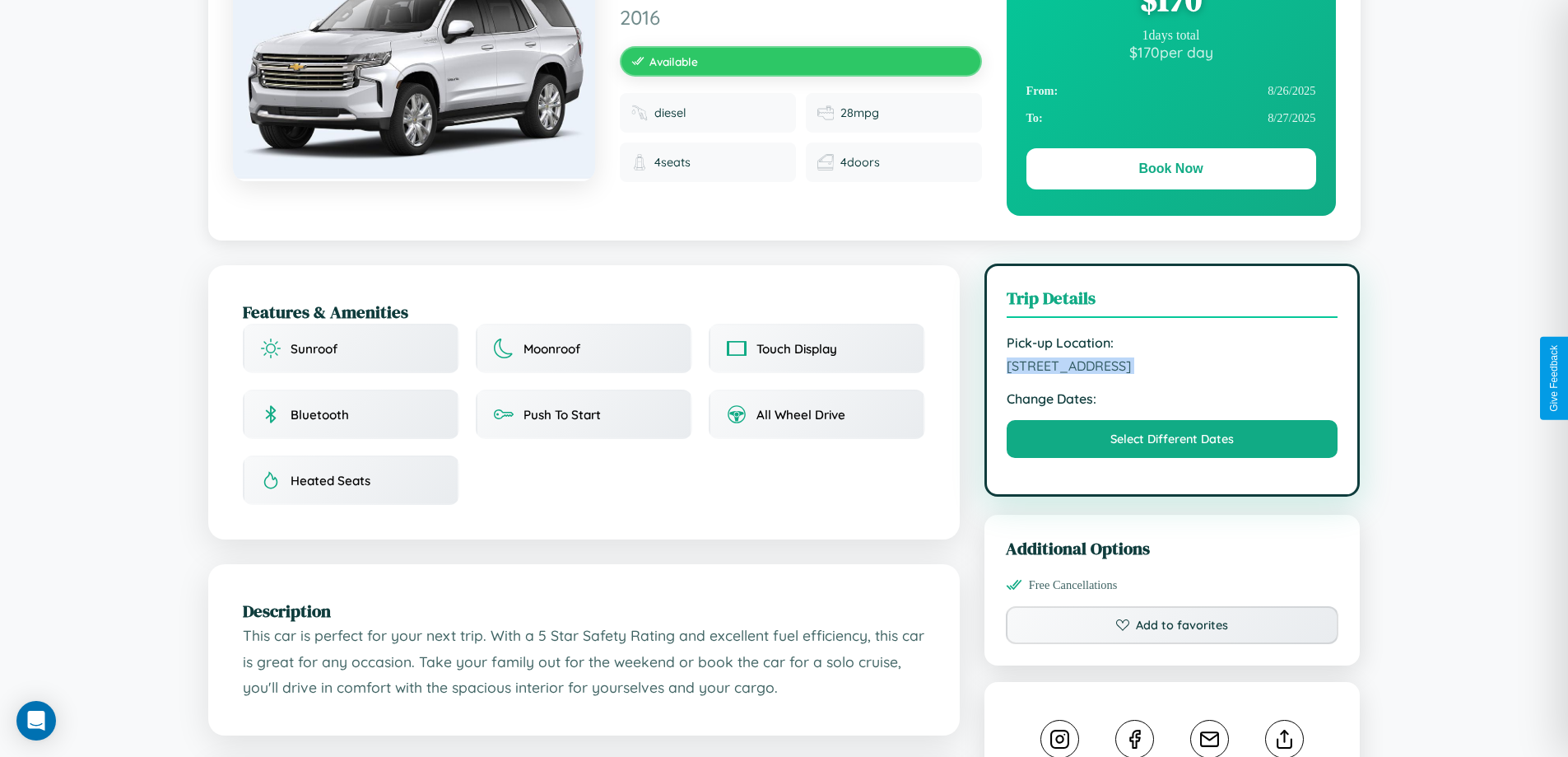
click at [1172, 374] on span "[STREET_ADDRESS]" at bounding box center [1172, 366] width 332 height 17
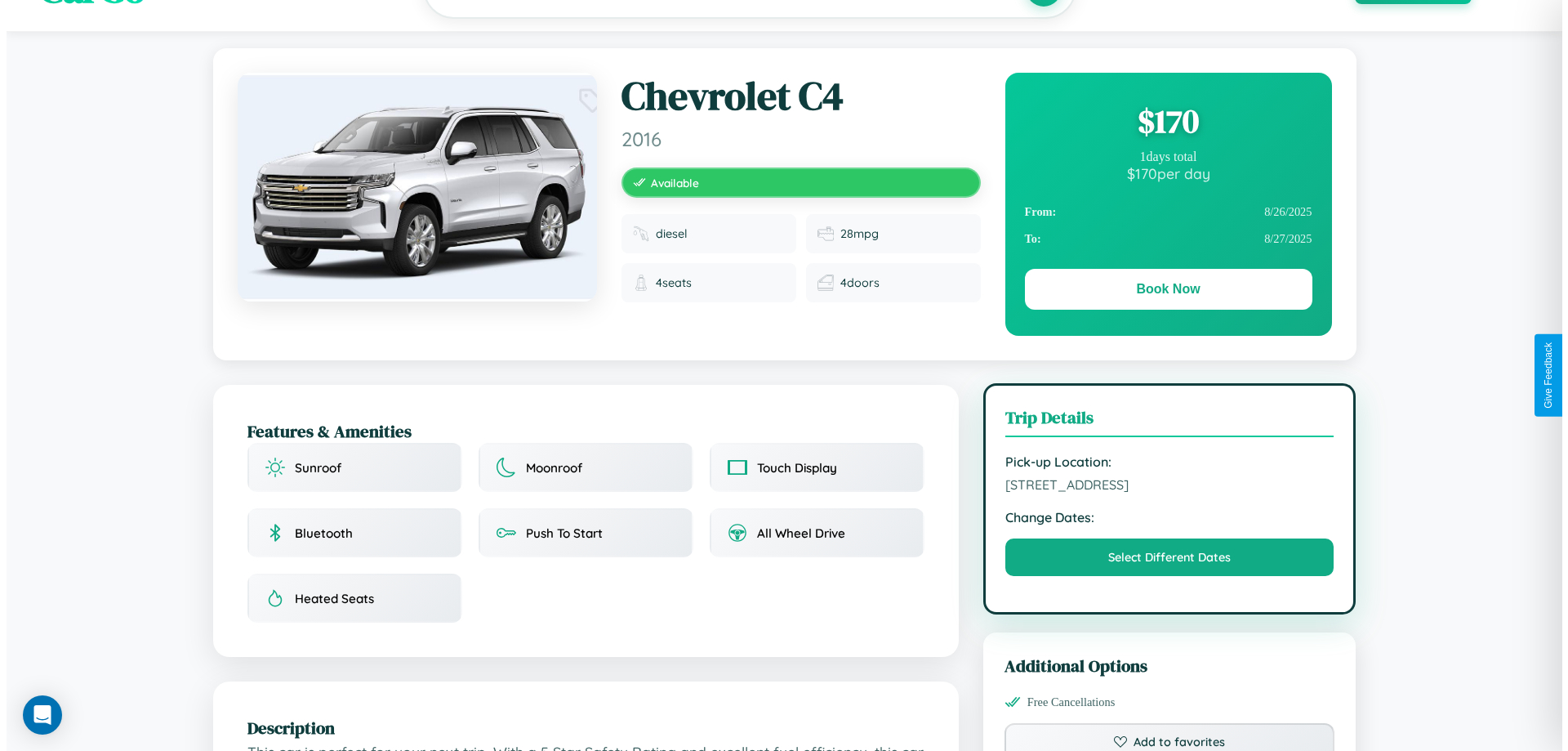
scroll to position [0, 0]
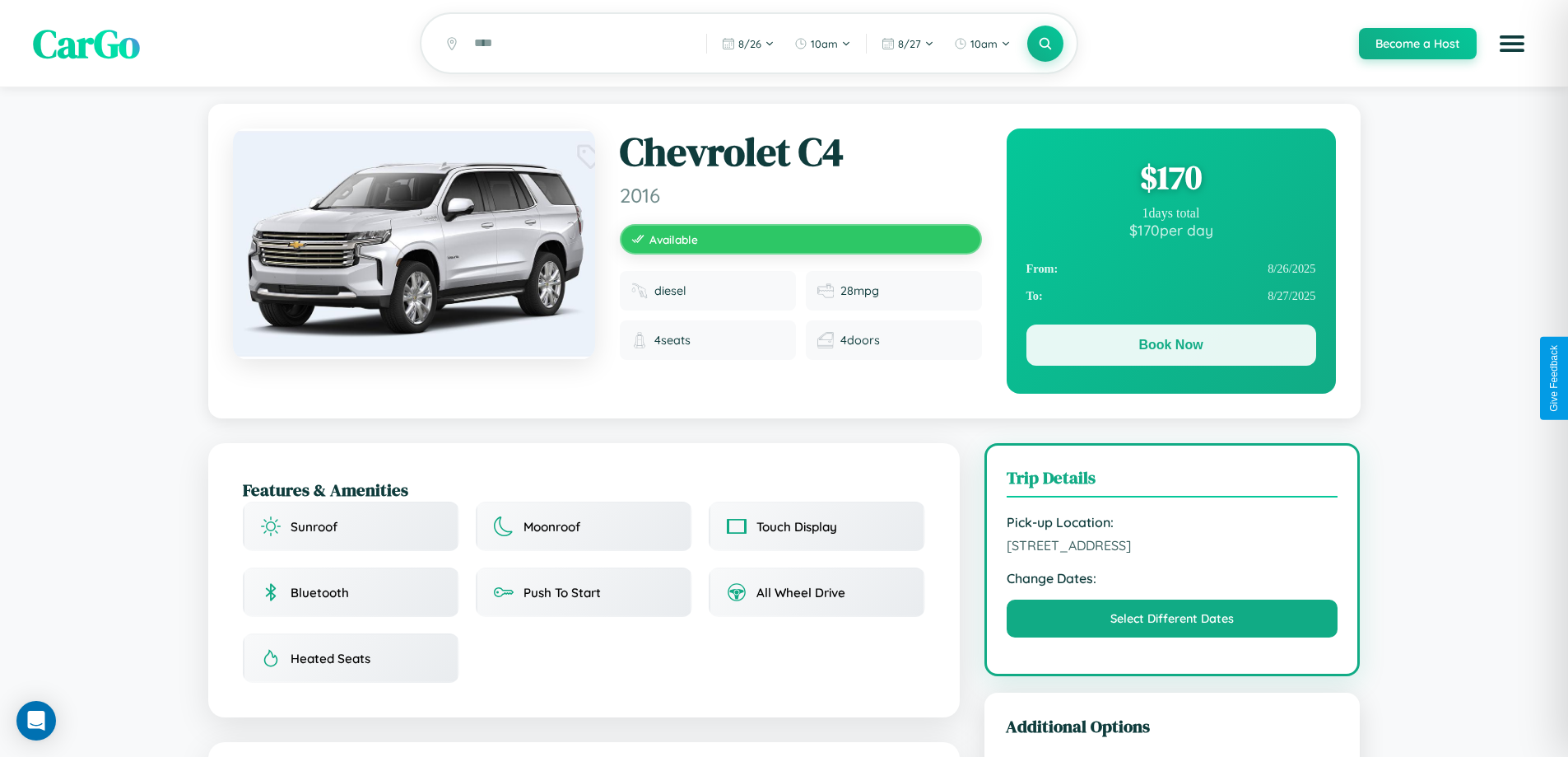
click at [1171, 349] on button "Book Now" at bounding box center [1171, 345] width 290 height 41
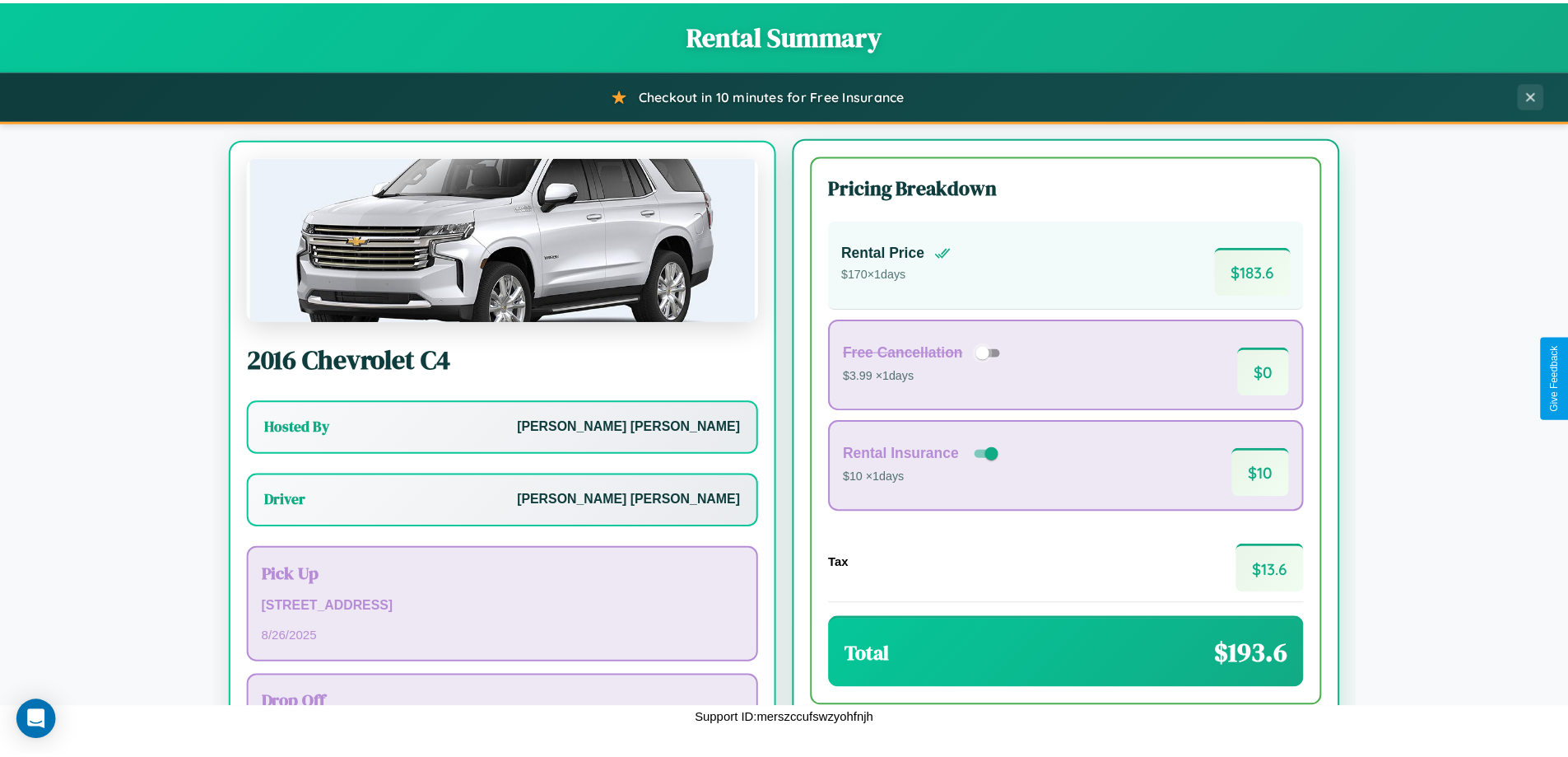
scroll to position [76, 0]
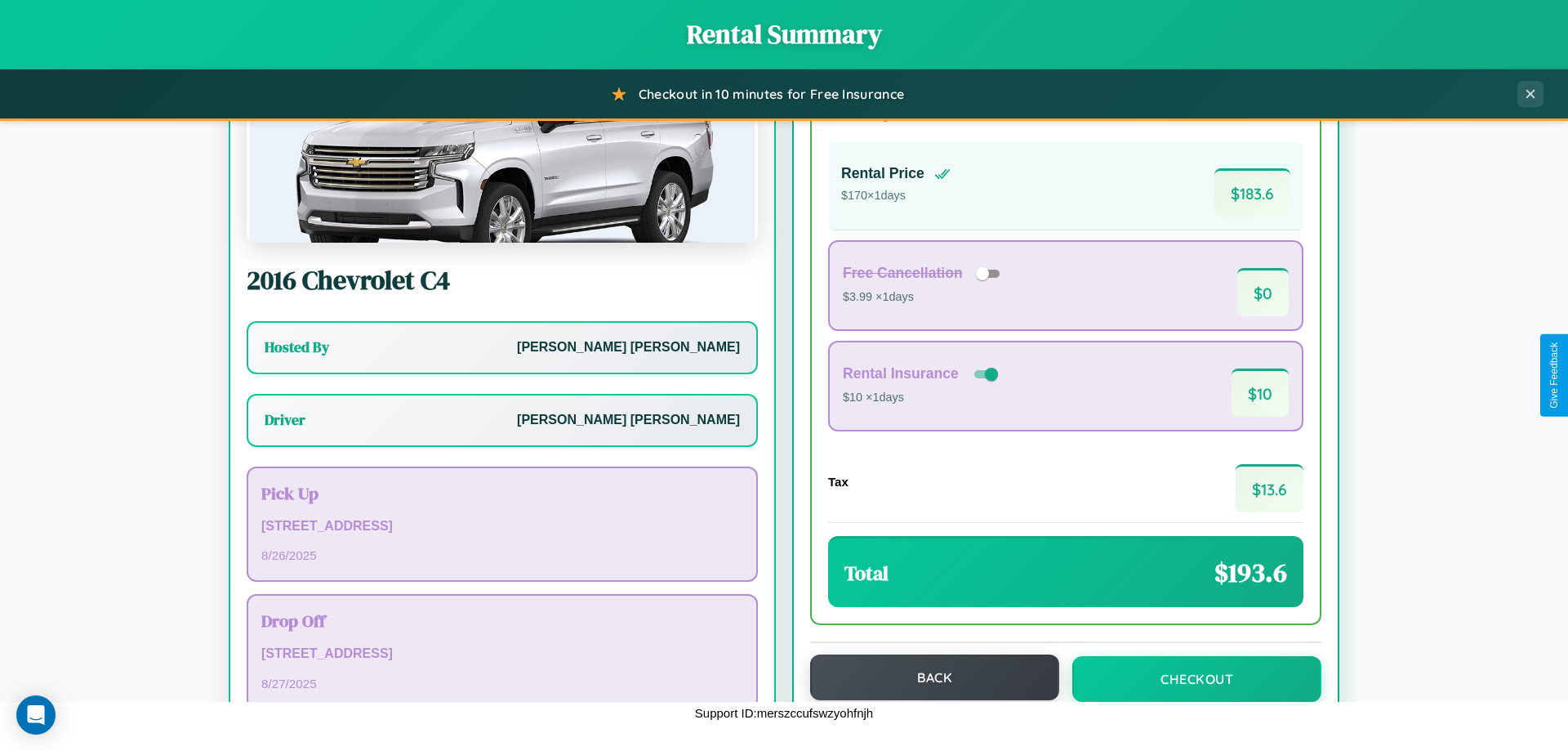
click at [927, 677] on button "Back" at bounding box center [934, 677] width 249 height 46
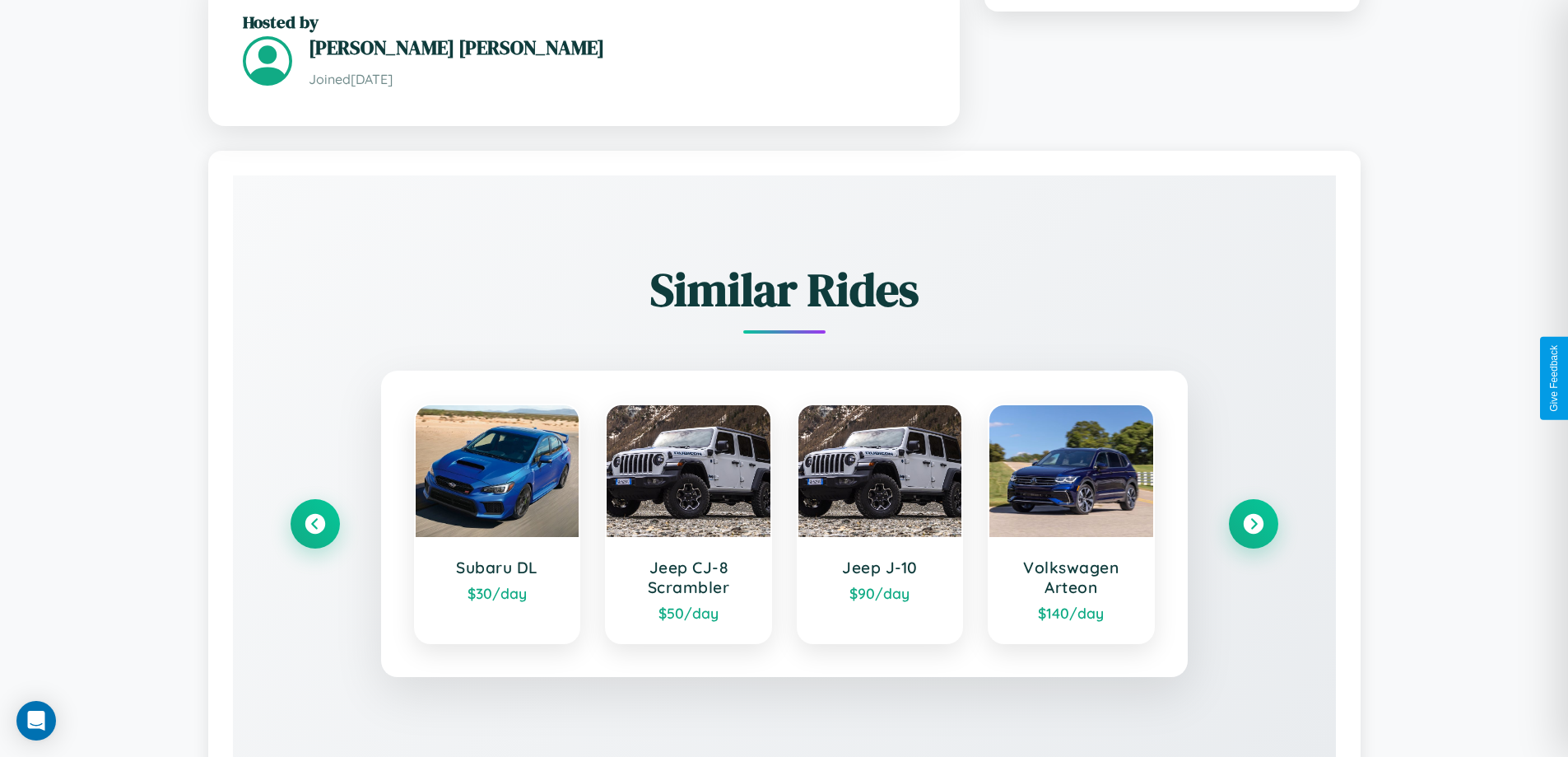
scroll to position [1031, 0]
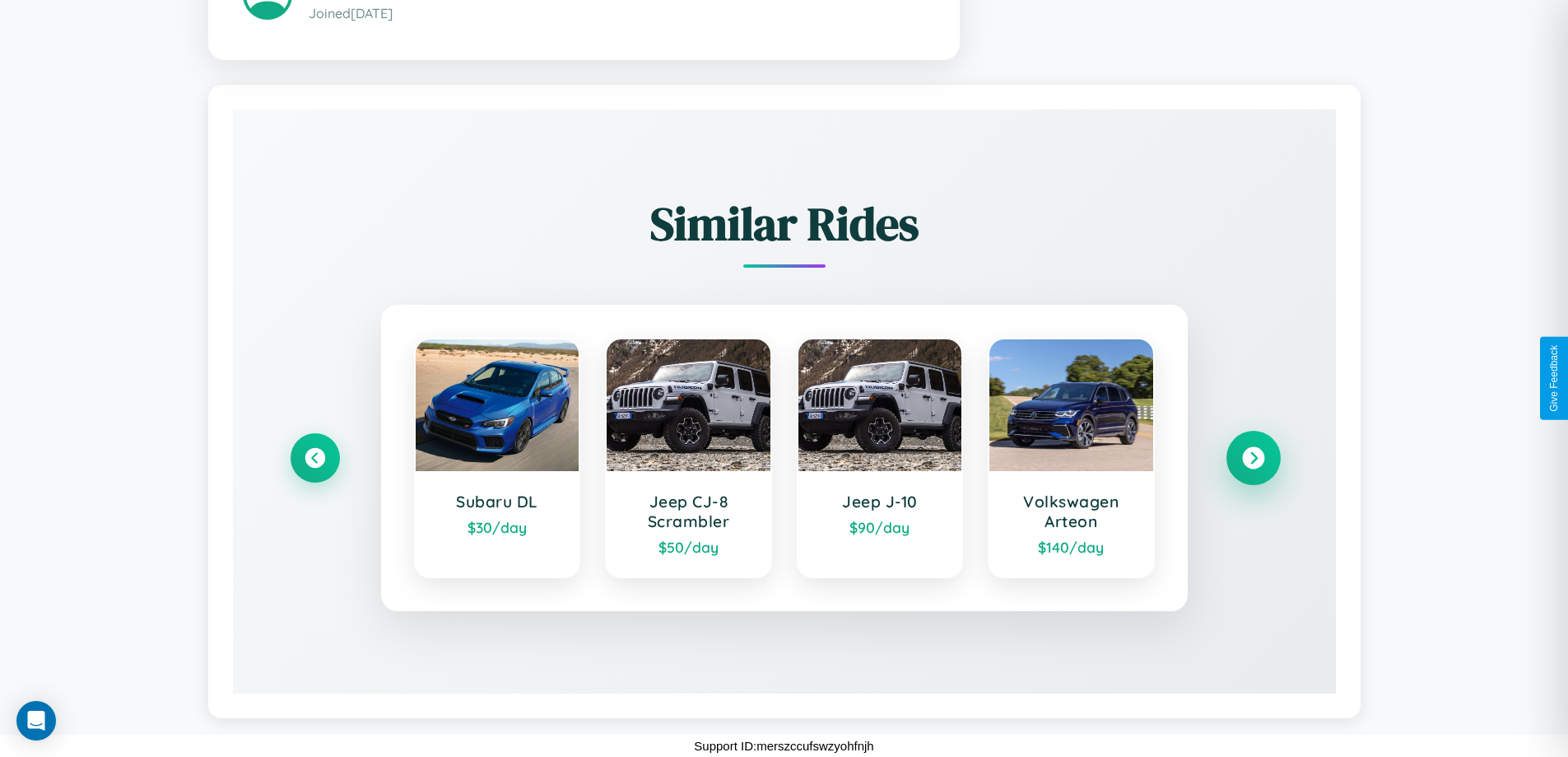
click at [1253, 457] on icon at bounding box center [1253, 457] width 22 height 22
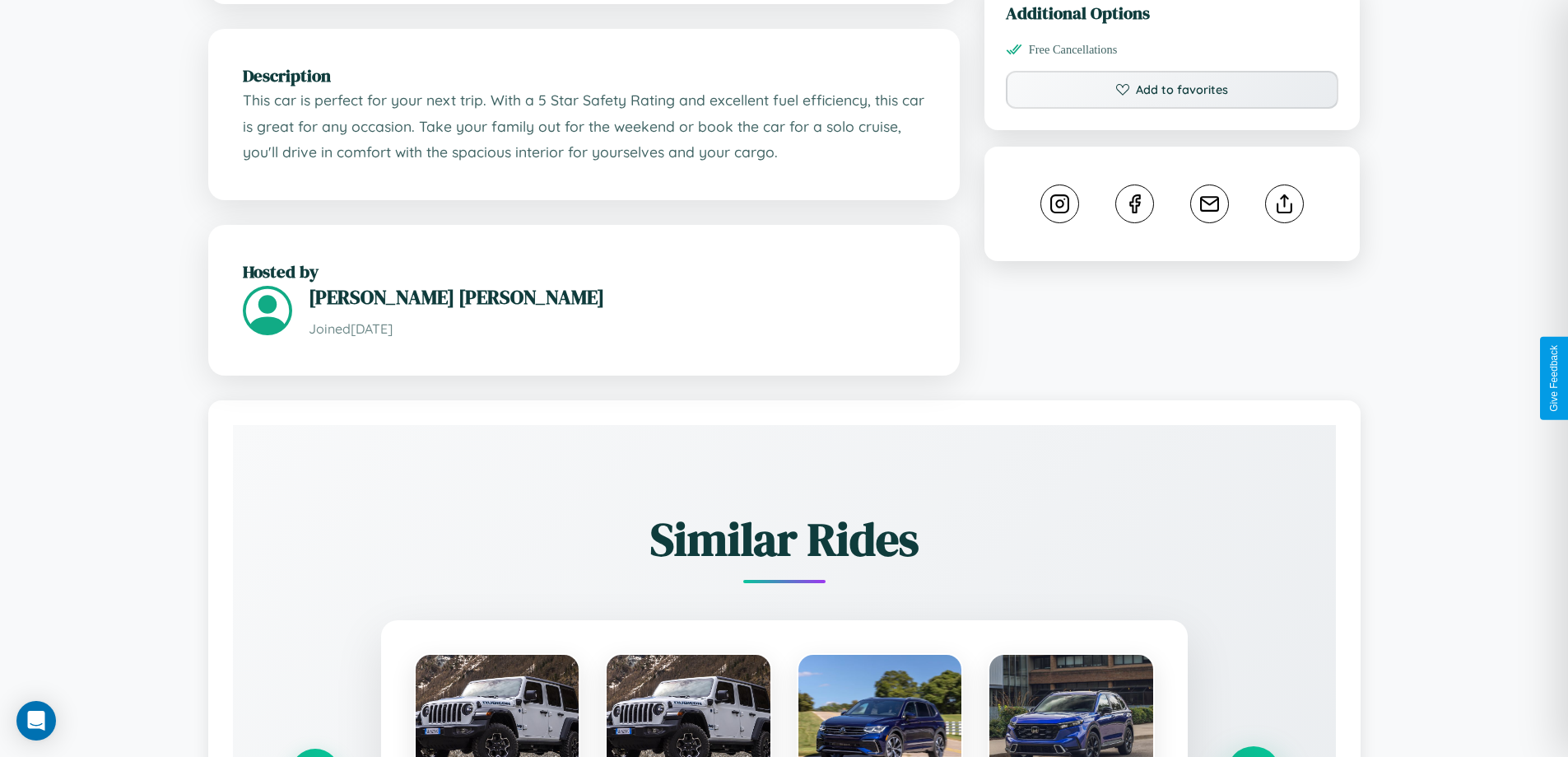
scroll to position [444, 0]
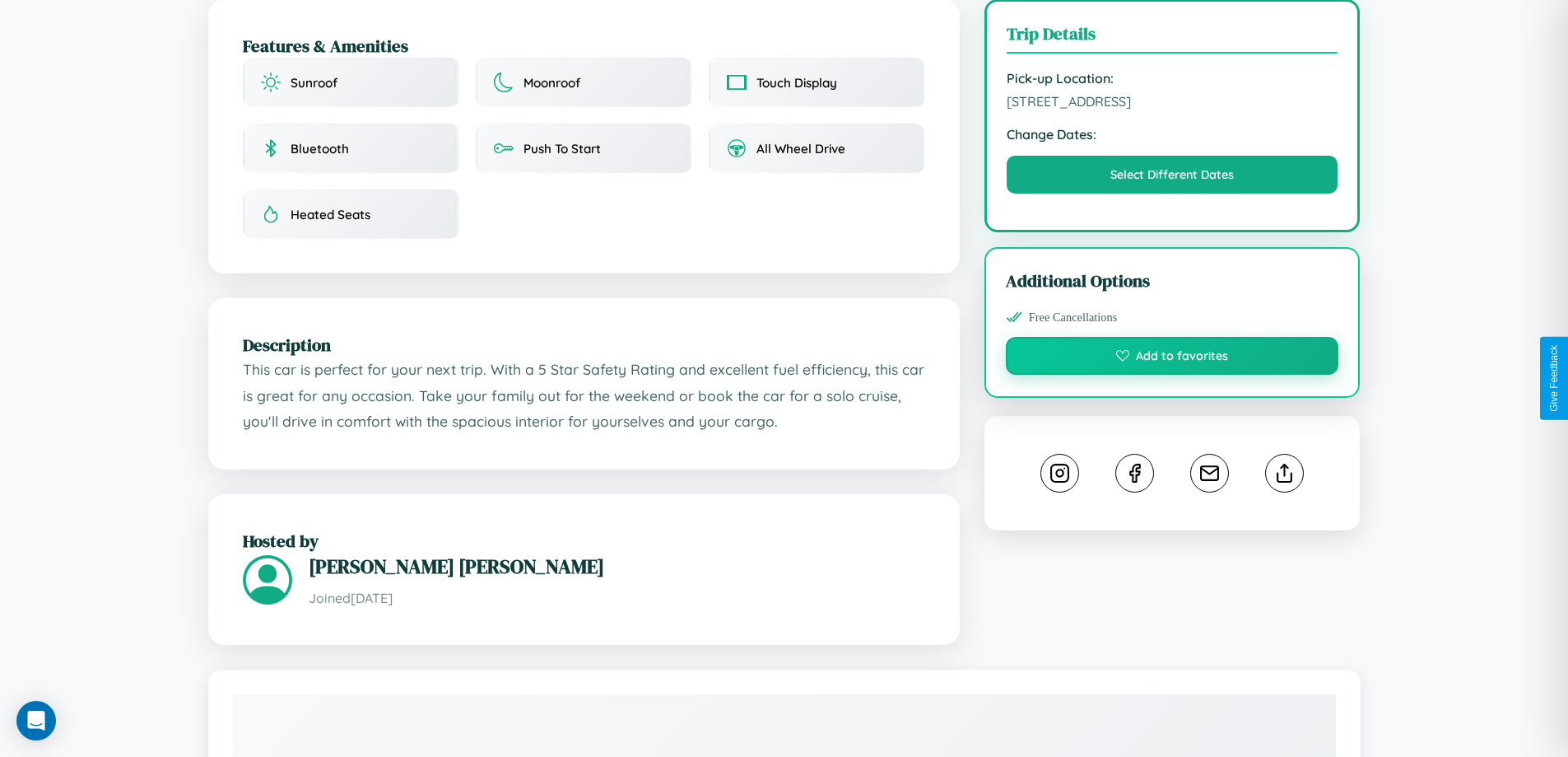
click at [1172, 374] on button "Add to favorites" at bounding box center [1172, 356] width 334 height 38
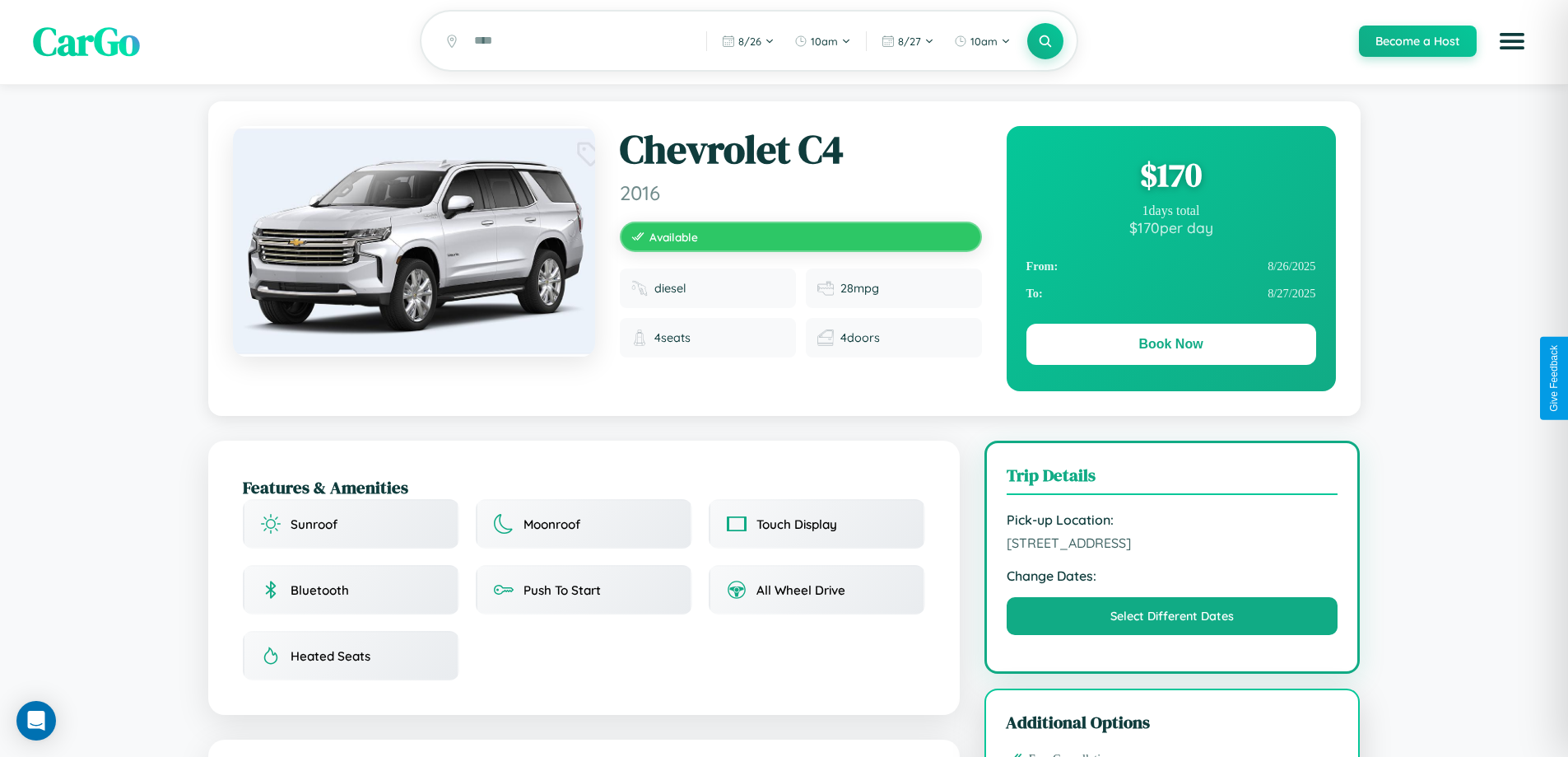
scroll to position [0, 0]
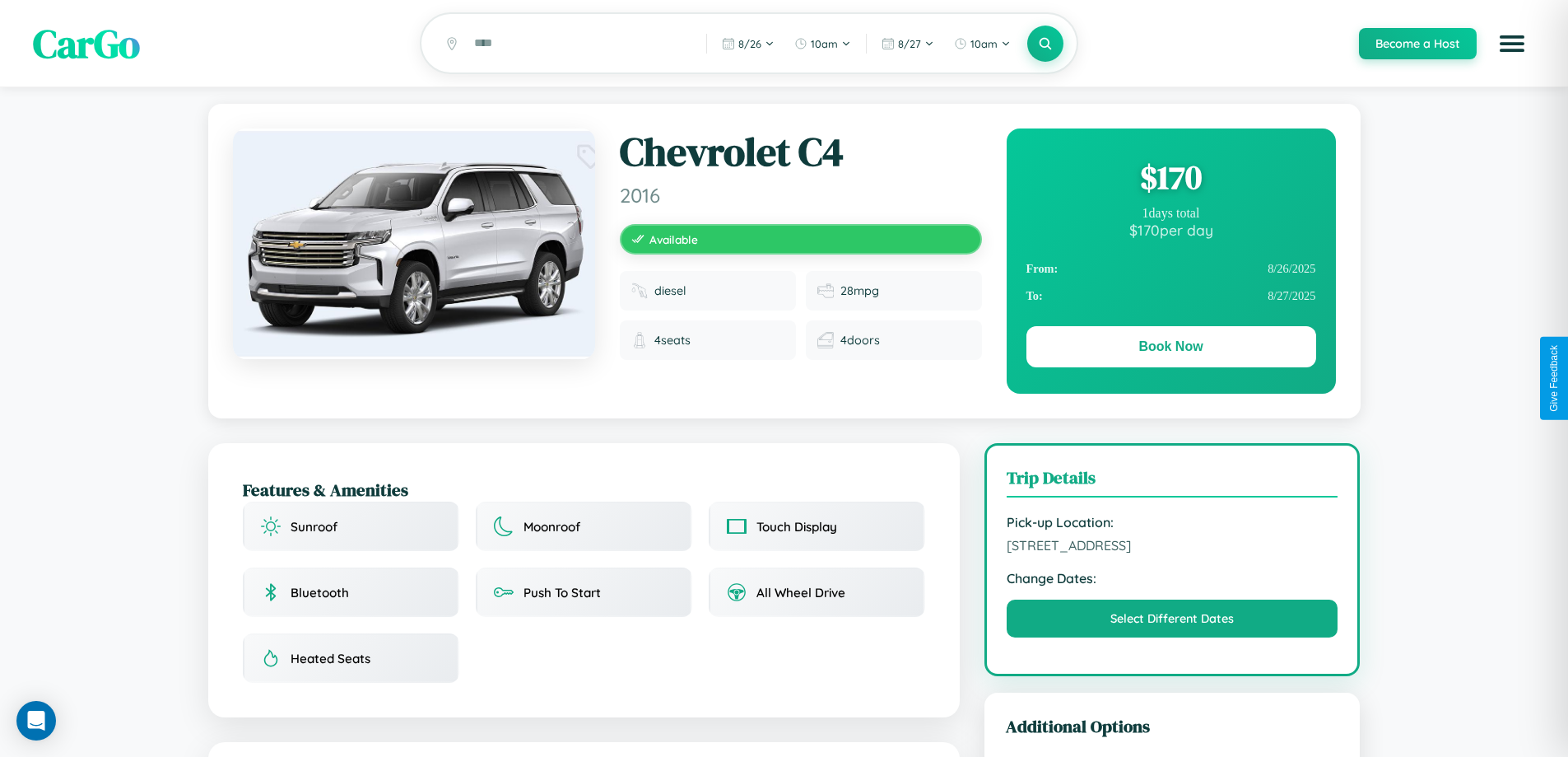
click at [1171, 180] on div "$ 170" at bounding box center [1171, 177] width 290 height 45
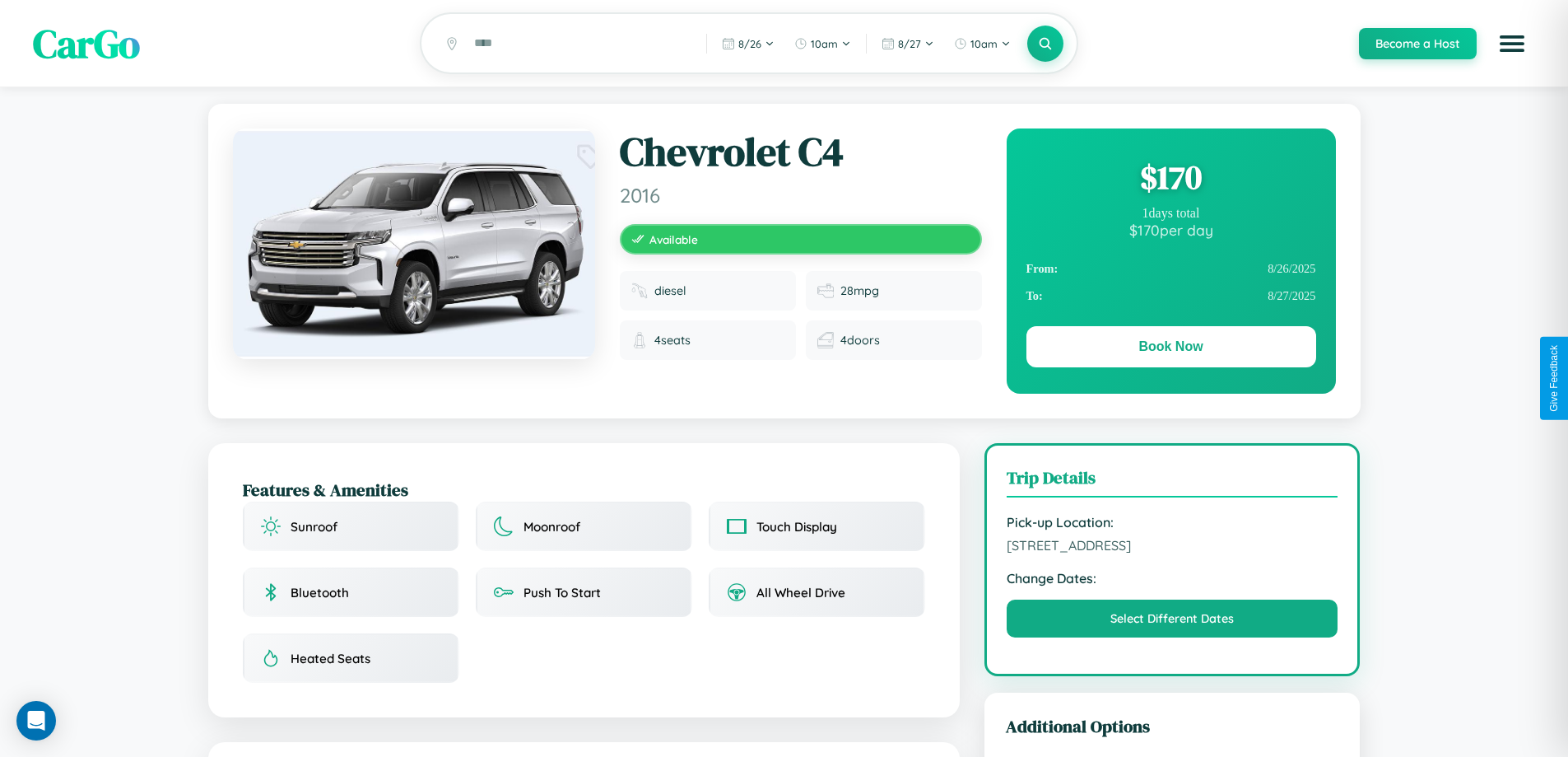
click at [1171, 180] on div "$ 170" at bounding box center [1171, 177] width 290 height 45
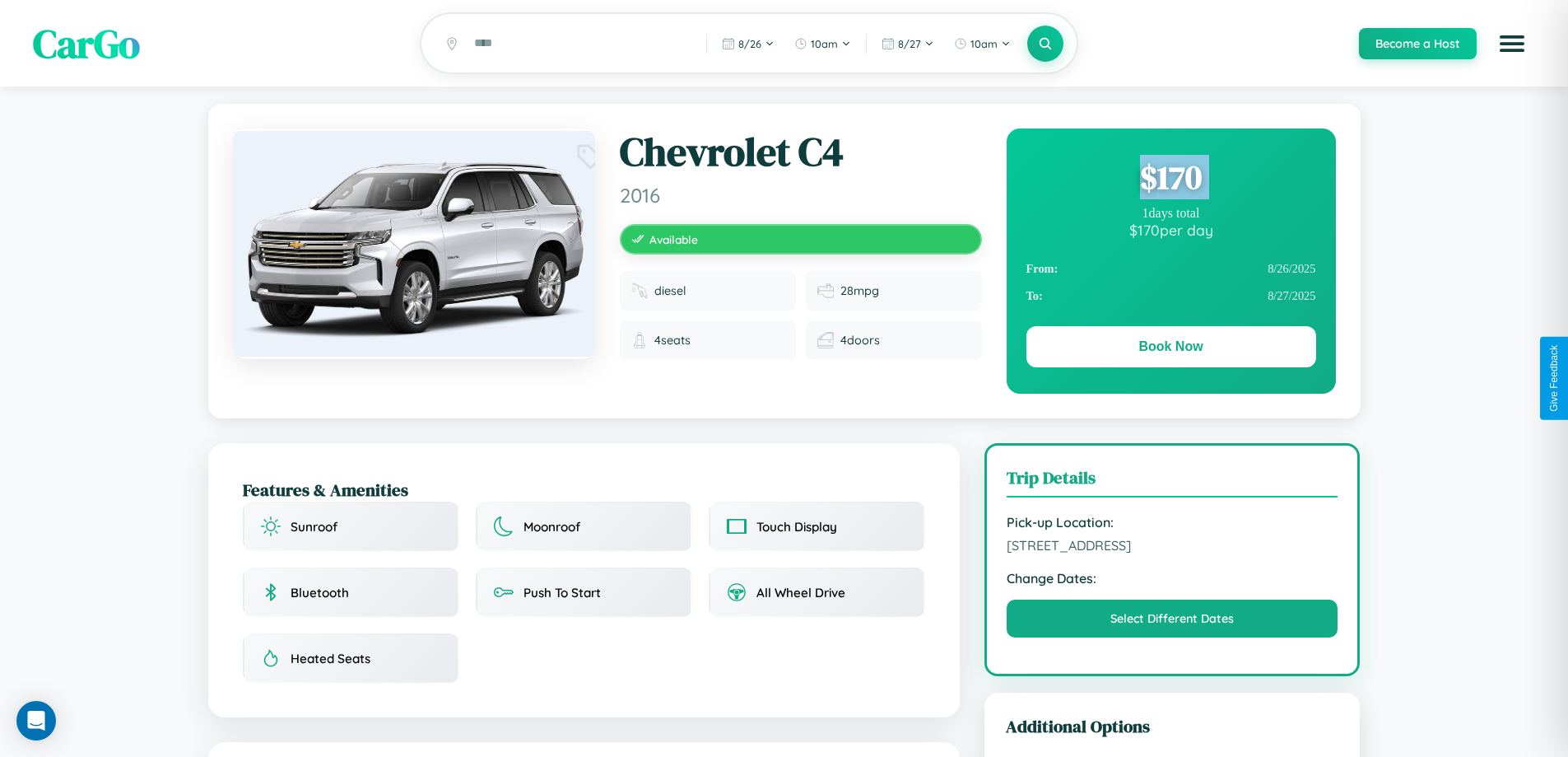
click at [1171, 180] on div "$ 170" at bounding box center [1171, 177] width 290 height 45
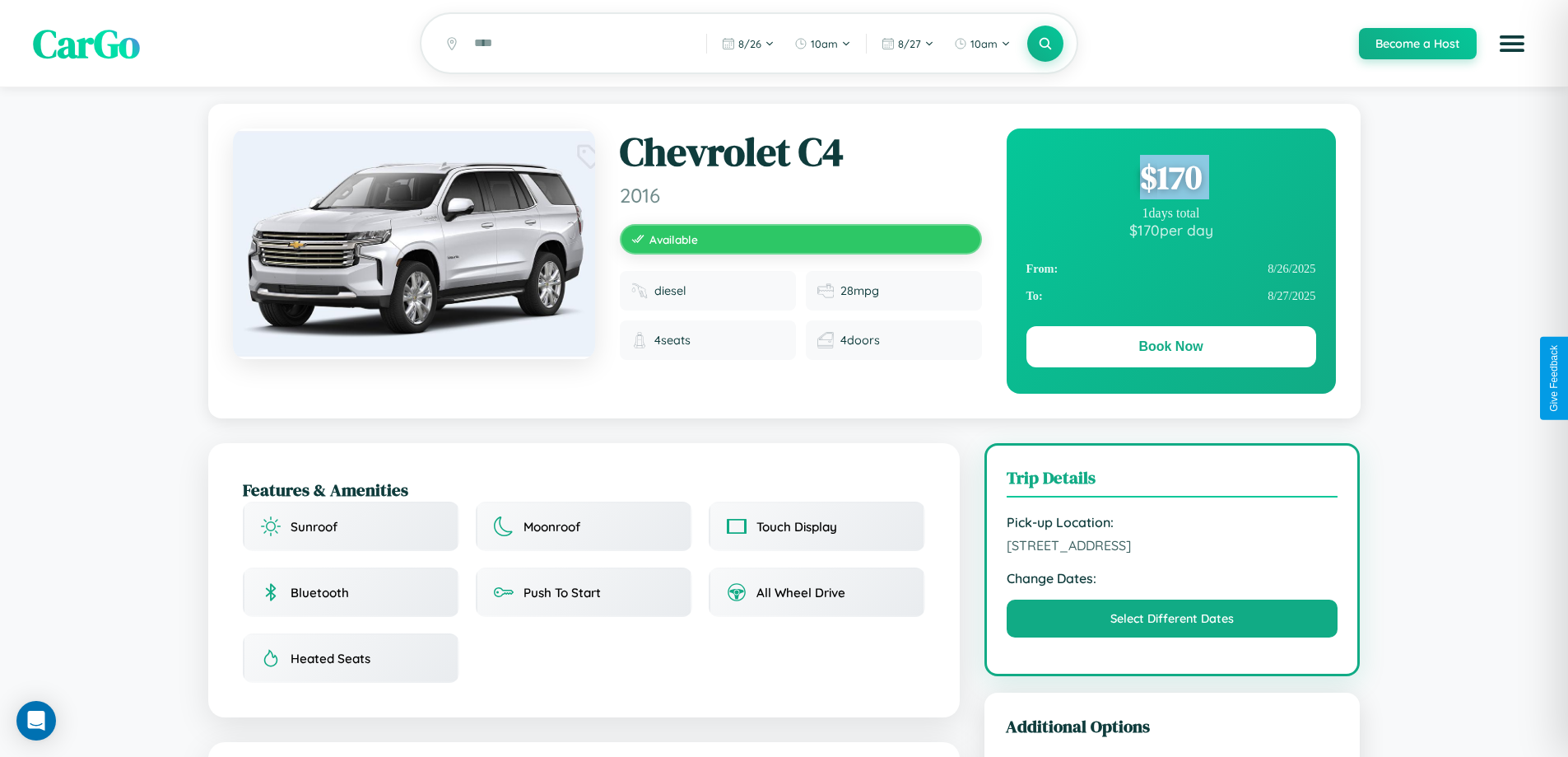
click at [1171, 180] on div "$ 170" at bounding box center [1171, 177] width 290 height 45
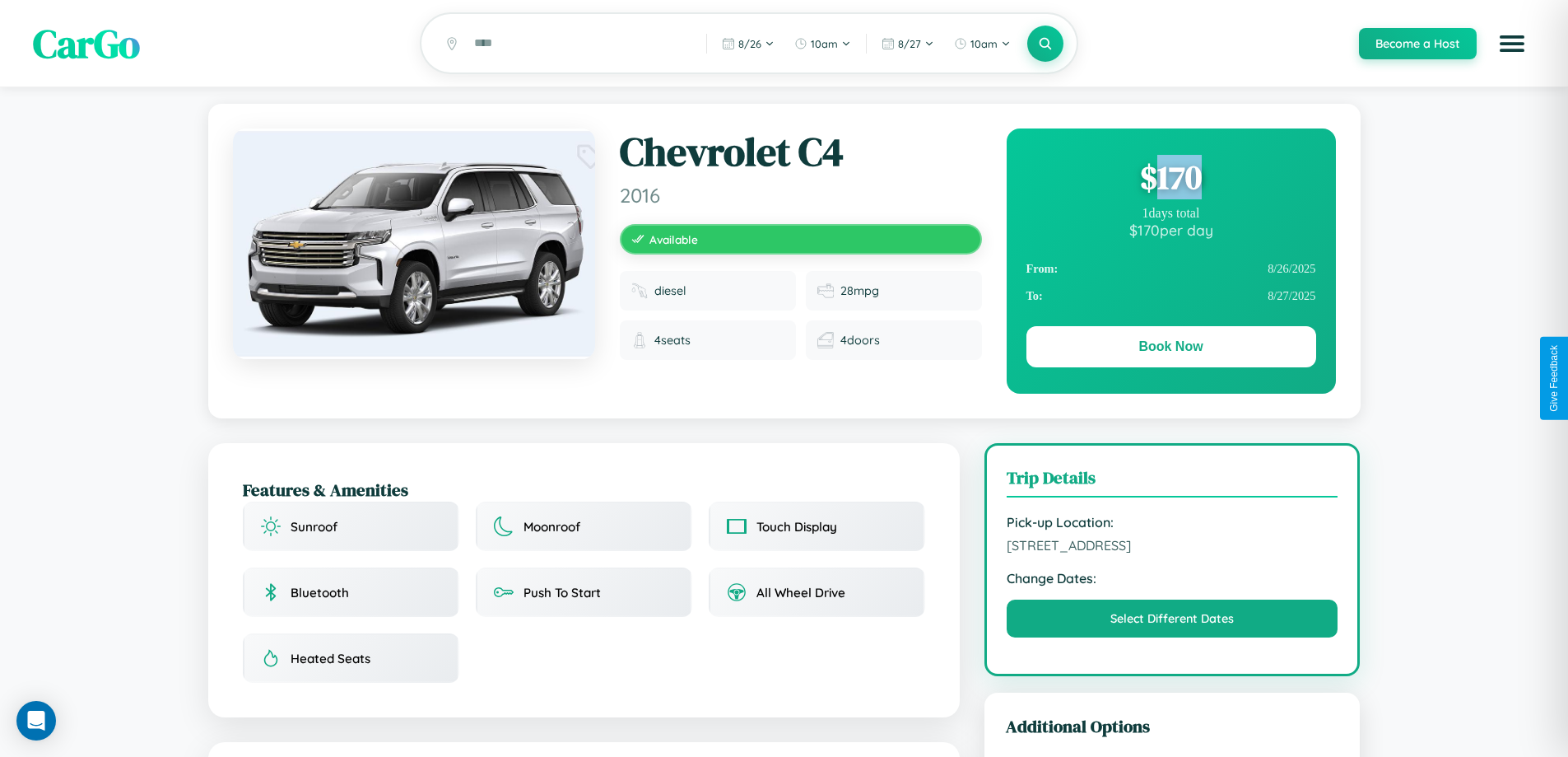
click at [1171, 180] on div "$ 170" at bounding box center [1171, 177] width 290 height 45
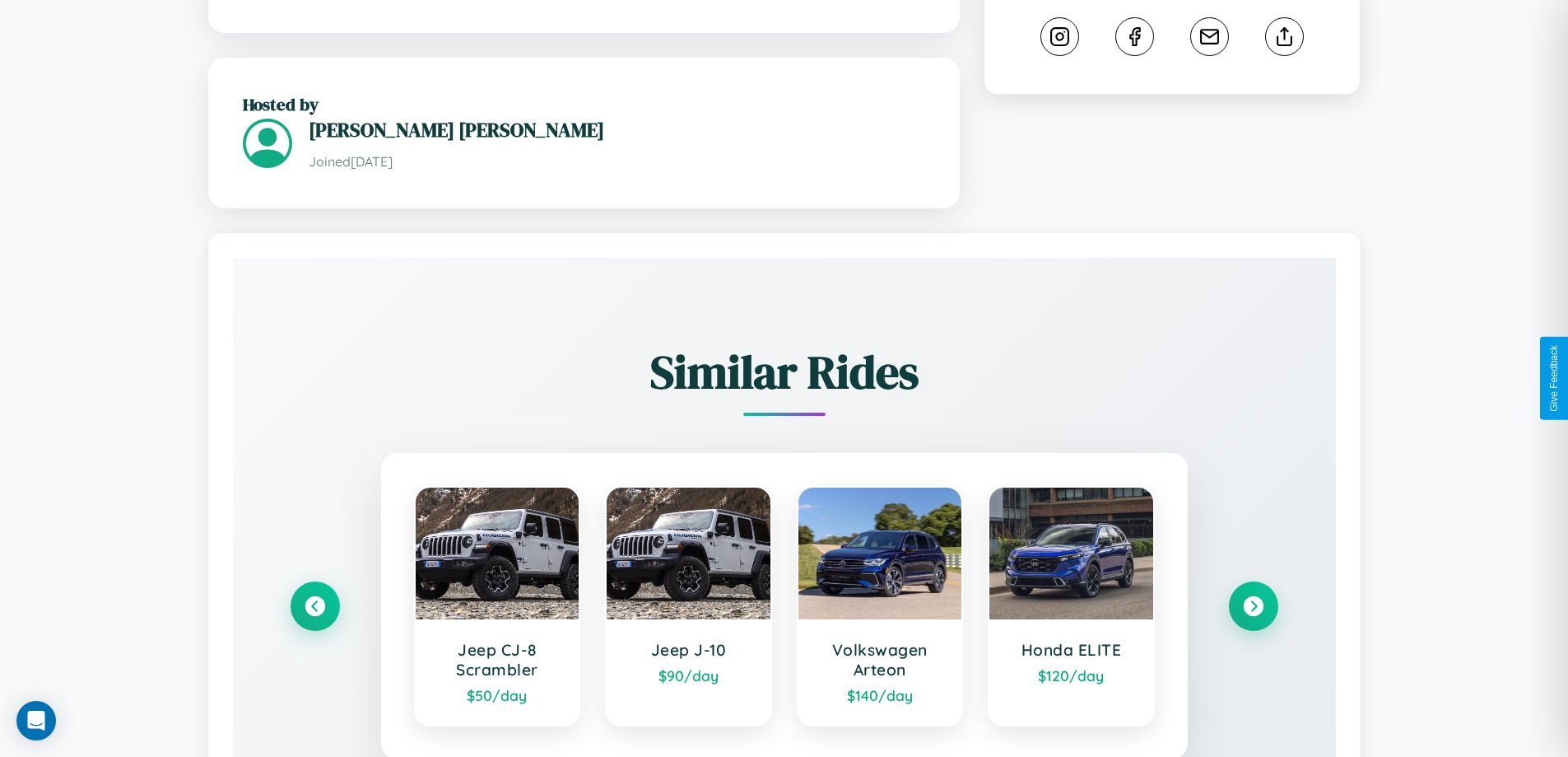
scroll to position [1031, 0]
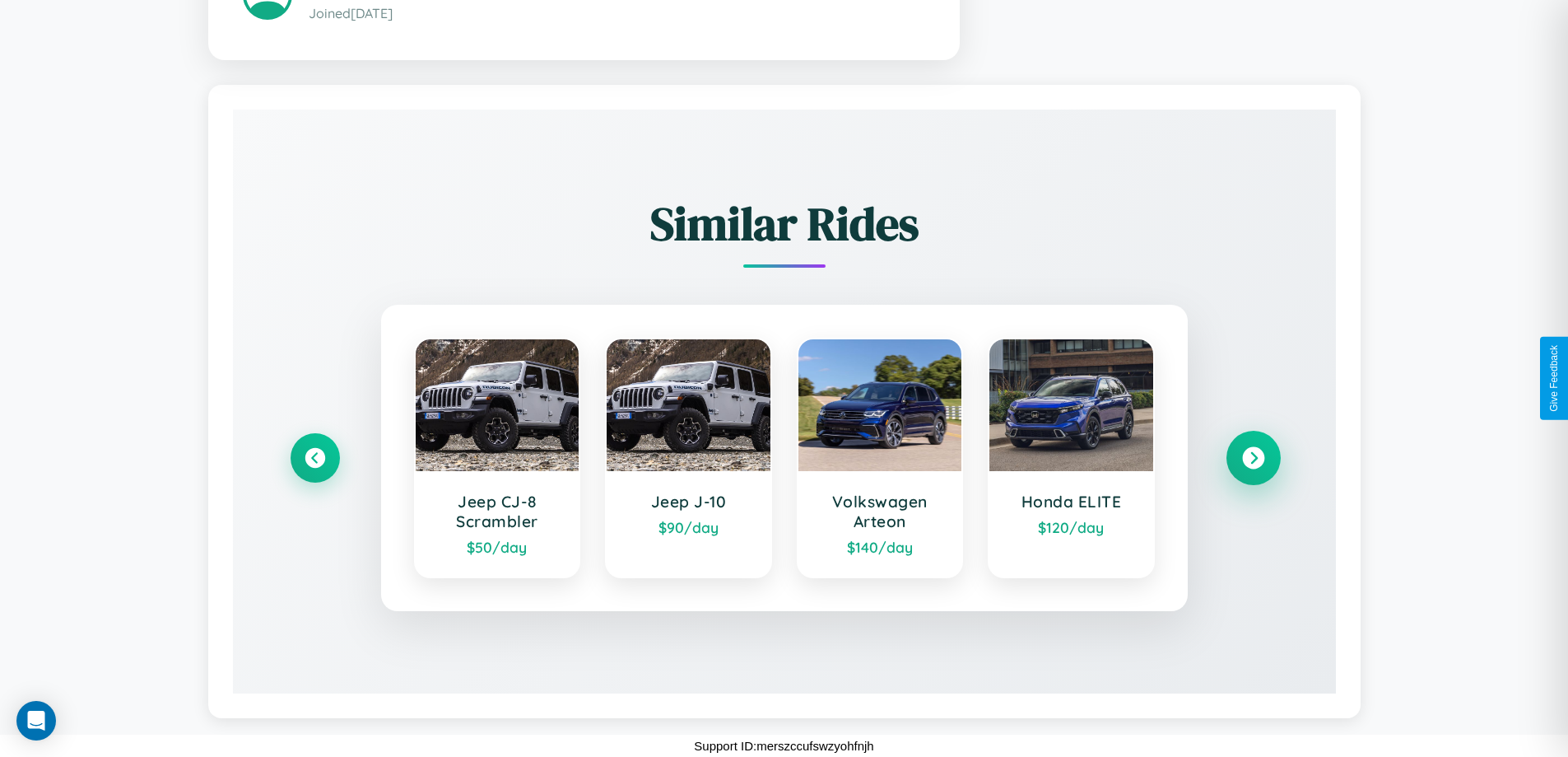
click at [1253, 457] on icon at bounding box center [1253, 457] width 22 height 22
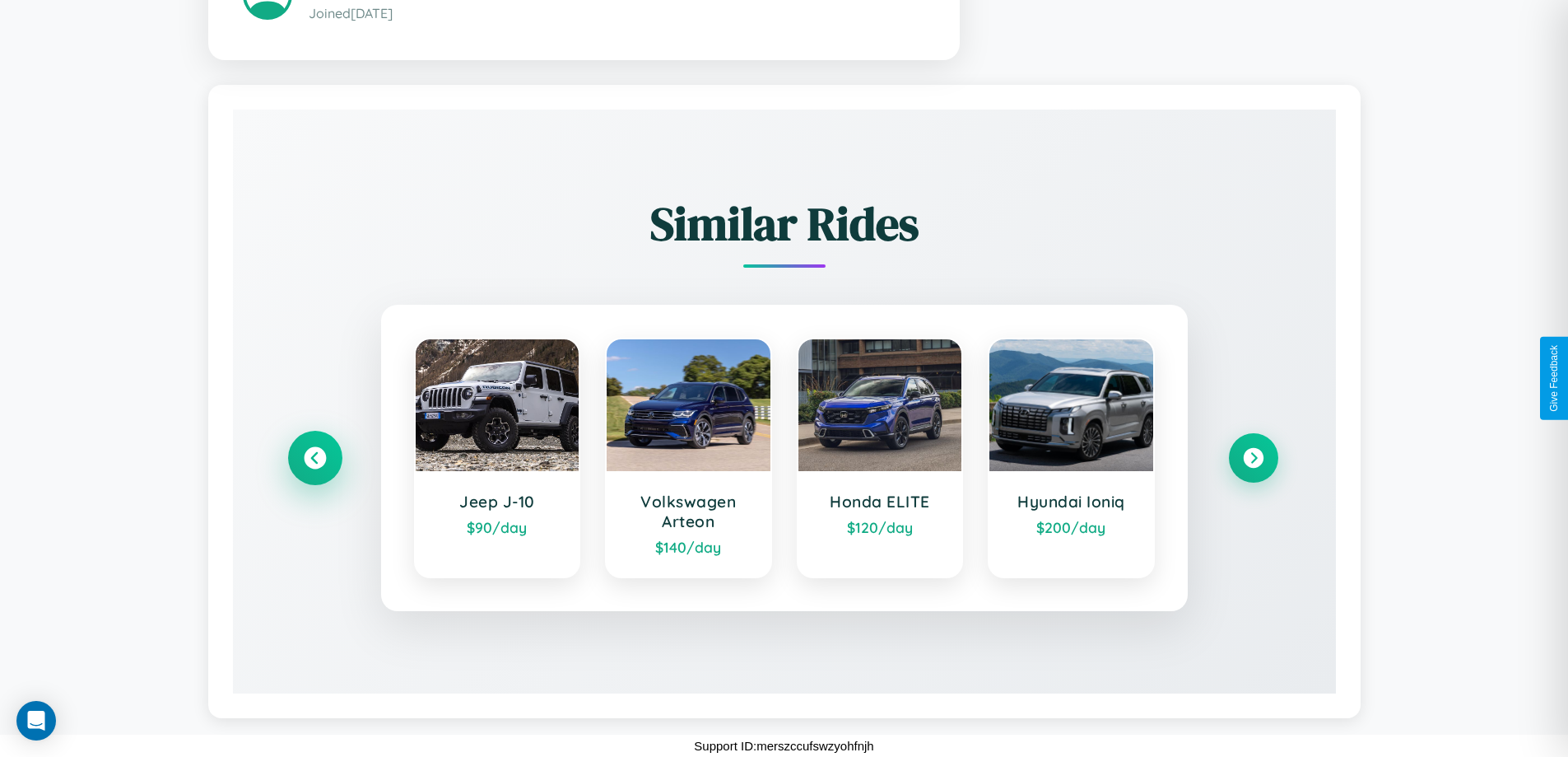
click at [315, 457] on icon at bounding box center [315, 457] width 22 height 22
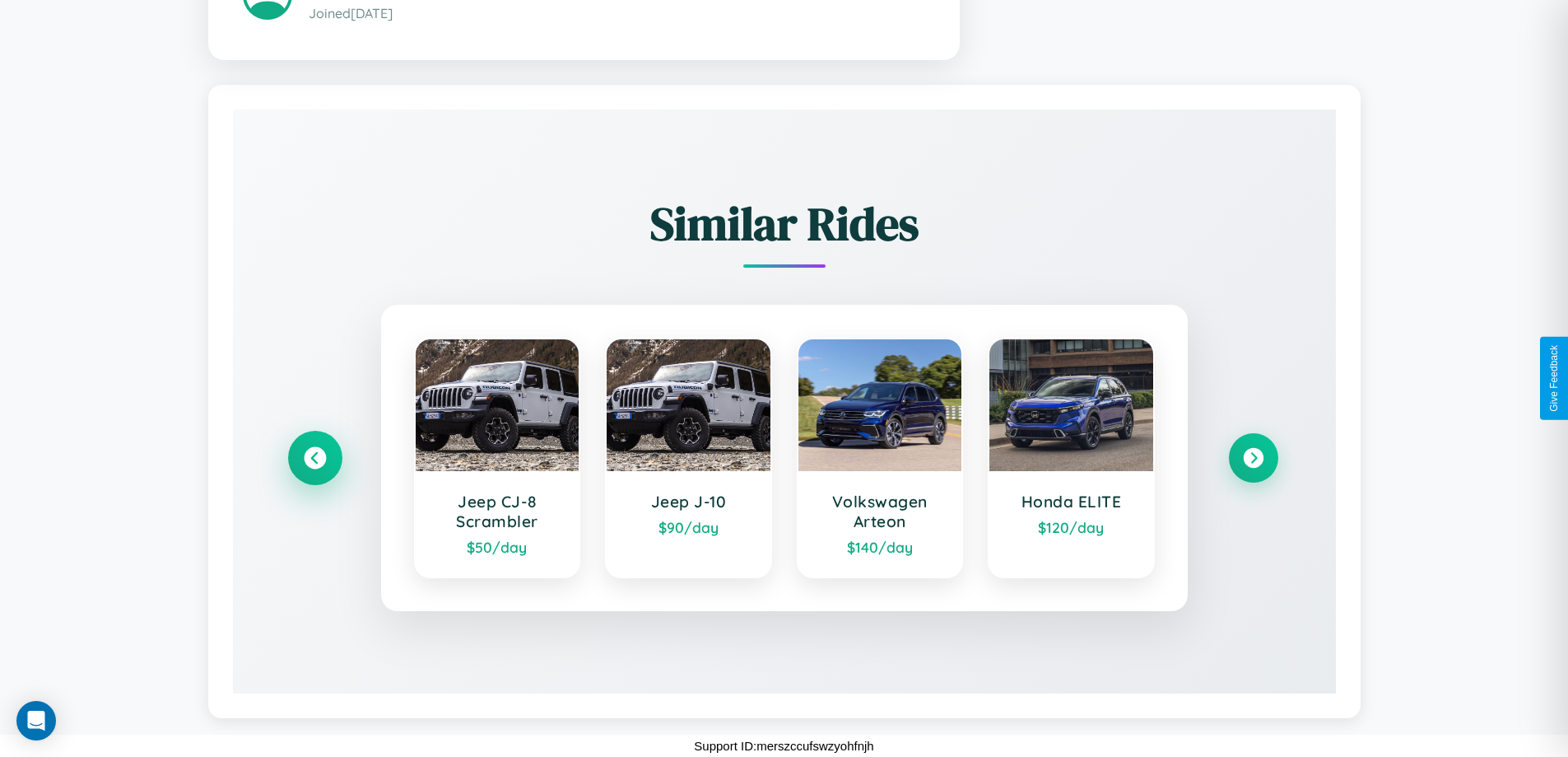
click at [315, 457] on icon at bounding box center [315, 457] width 22 height 22
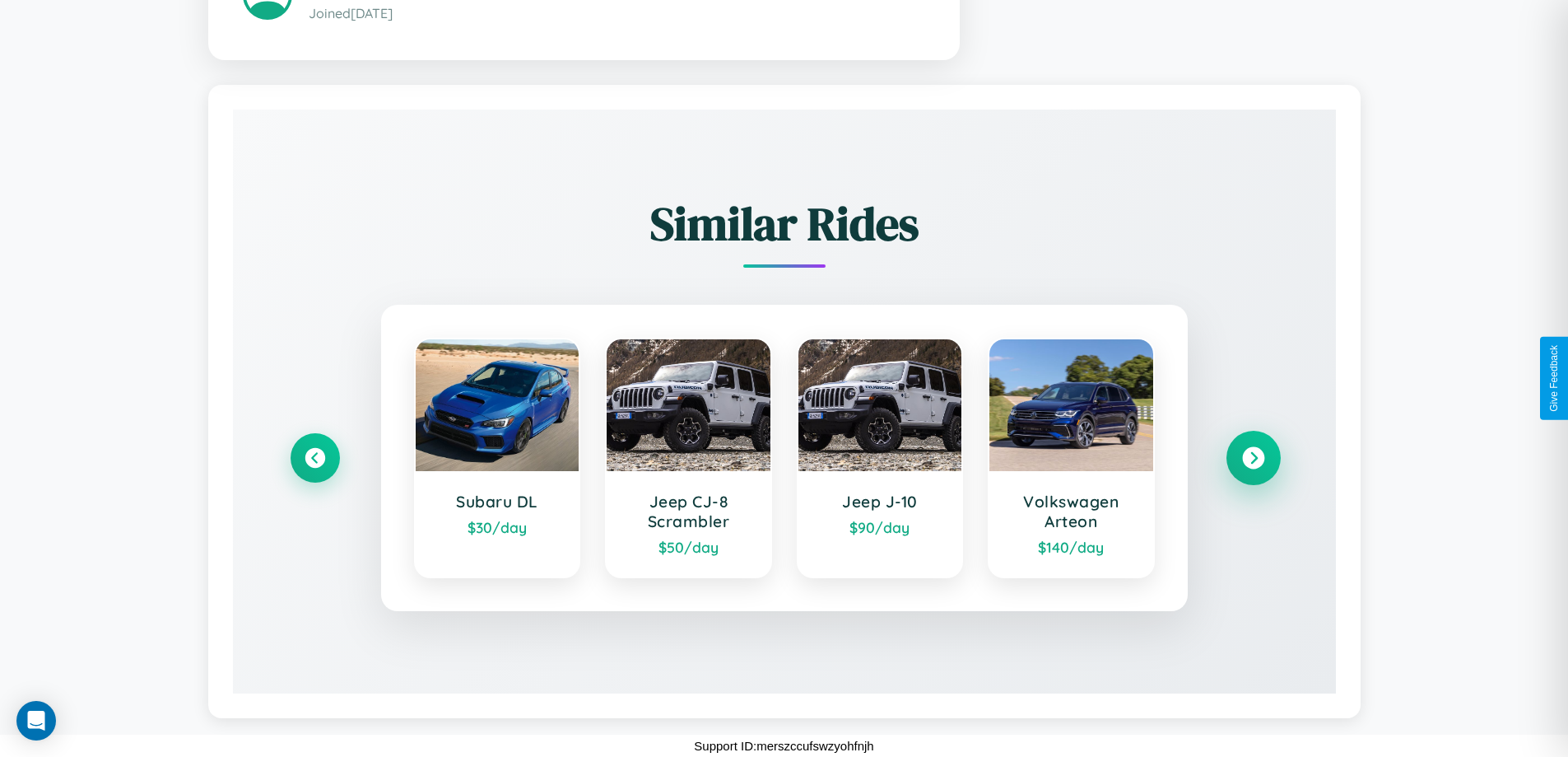
click at [1253, 457] on icon at bounding box center [1253, 457] width 22 height 22
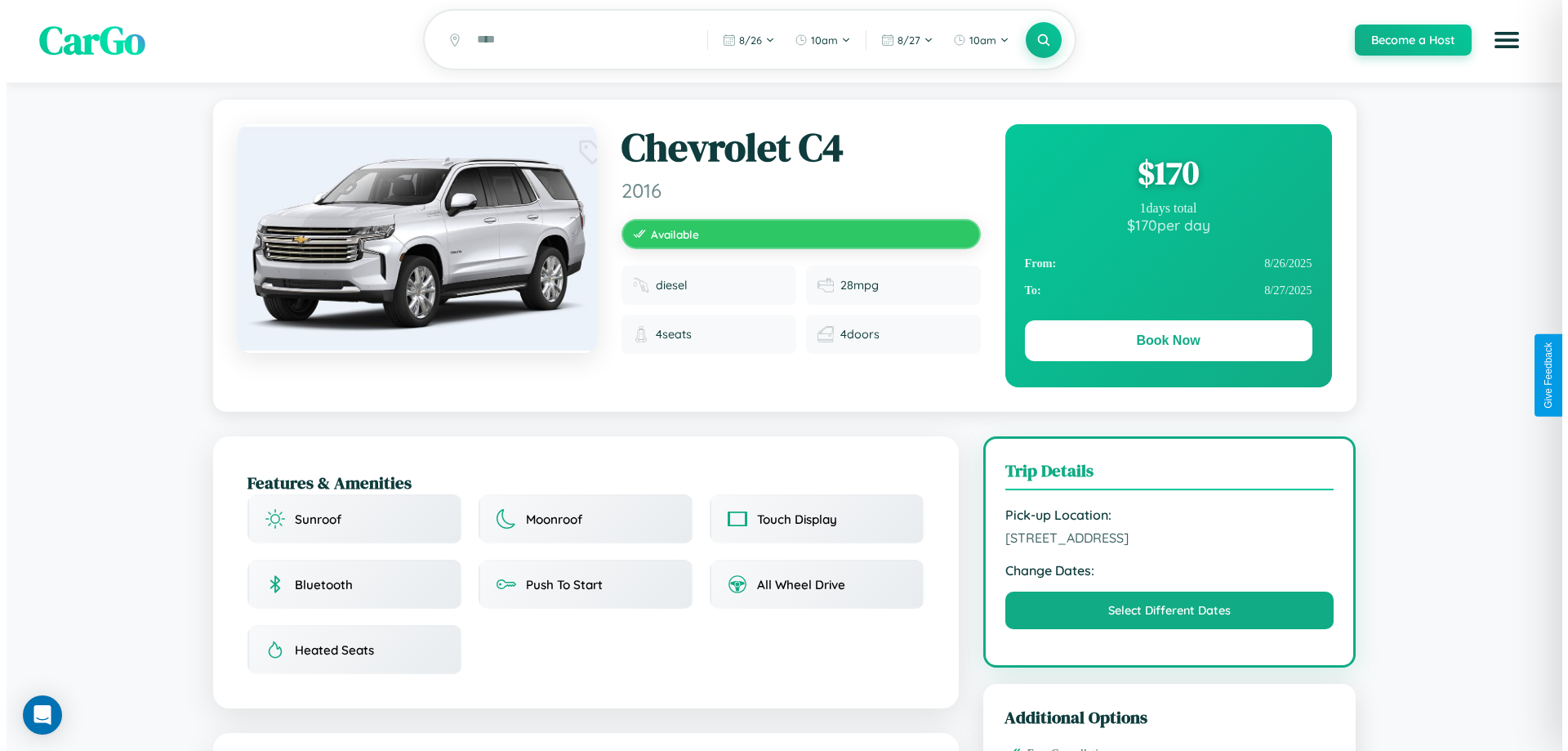
scroll to position [0, 0]
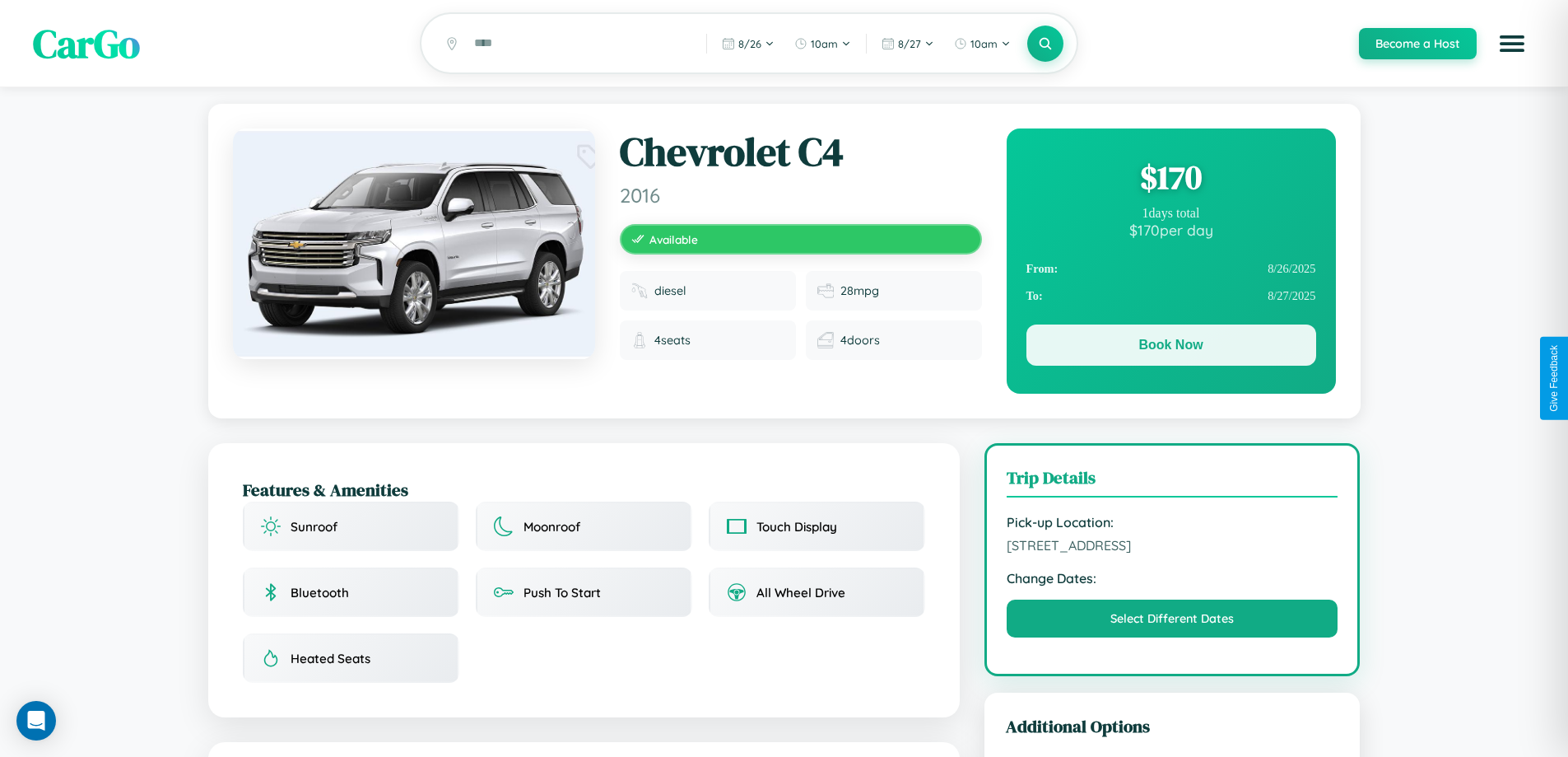
click at [1171, 348] on button "Book Now" at bounding box center [1171, 345] width 290 height 41
